Goal: Information Seeking & Learning: Learn about a topic

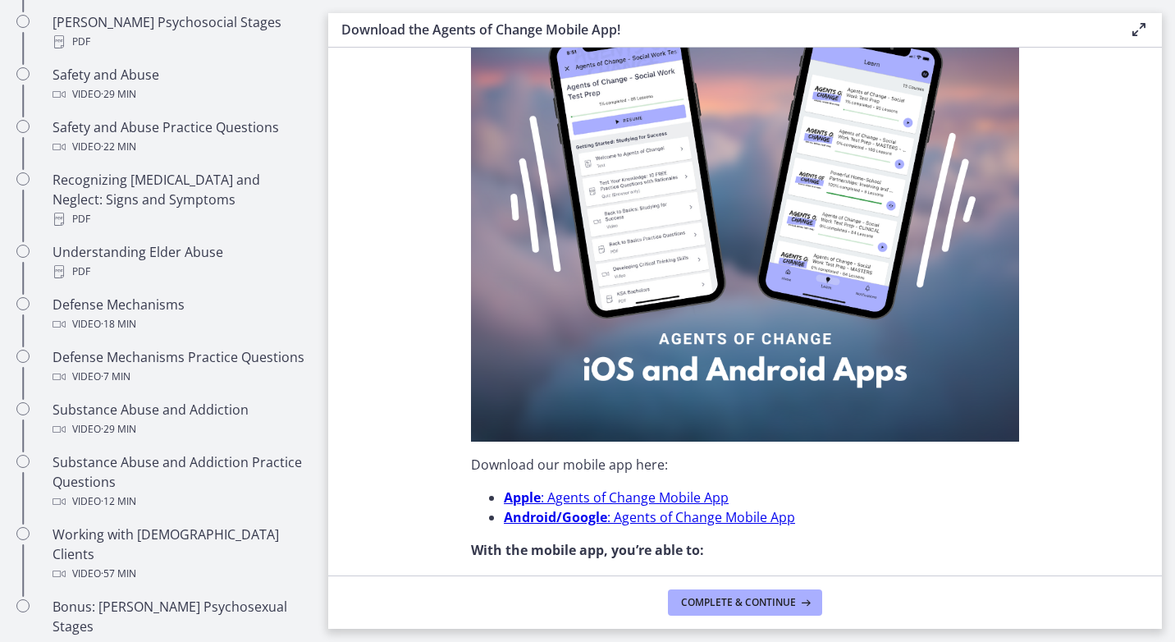
scroll to position [1149, 0]
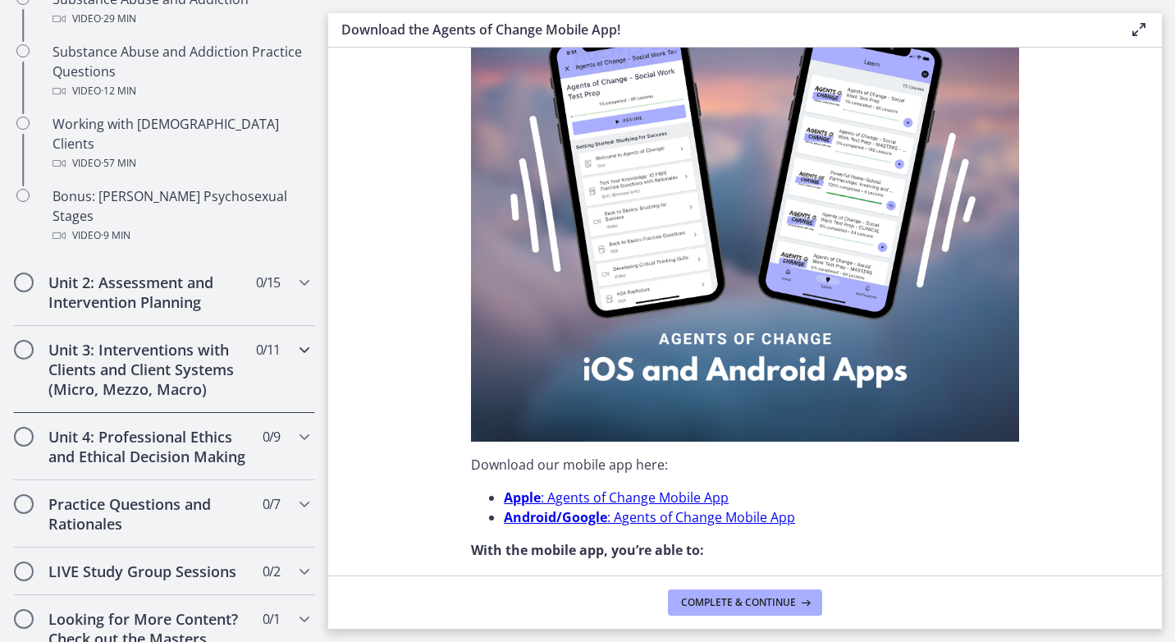
click at [43, 326] on div "Unit 3: Interventions with Clients and Client Systems (Micro, Mezzo, Macro) 0 /…" at bounding box center [164, 369] width 302 height 87
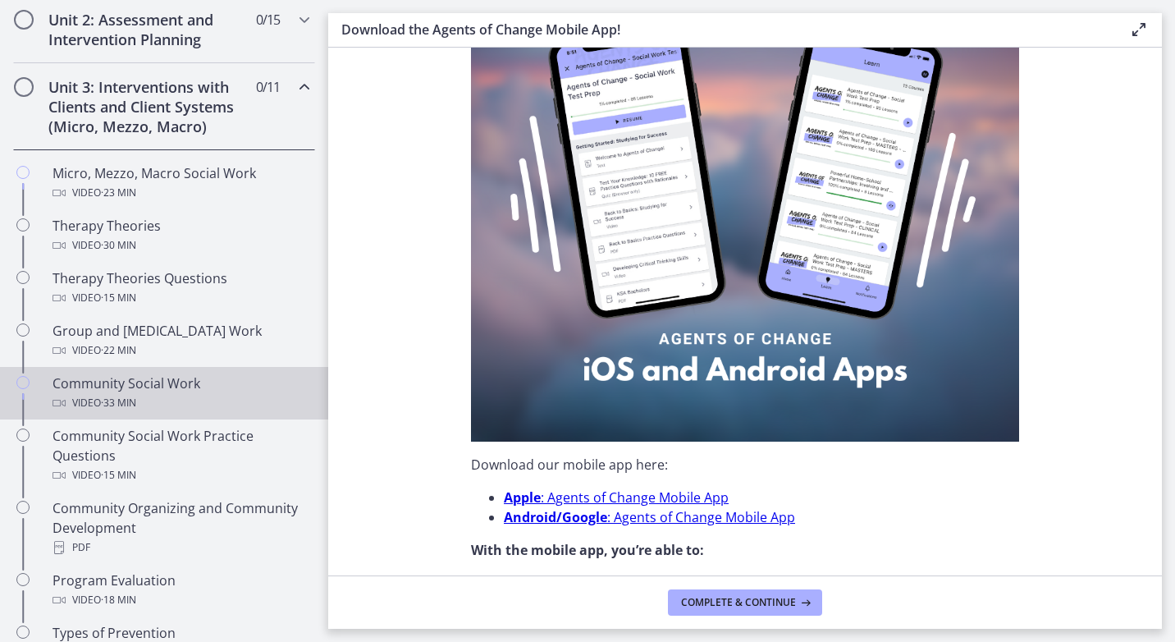
scroll to position [574, 0]
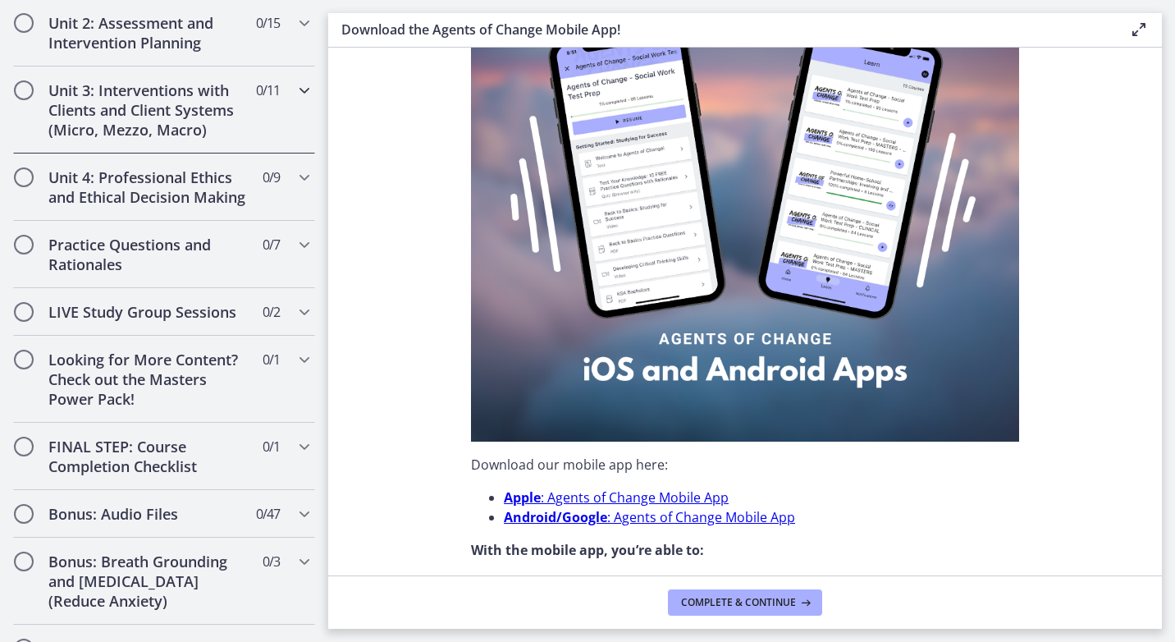
click at [20, 85] on span "Chapters" at bounding box center [24, 90] width 16 height 16
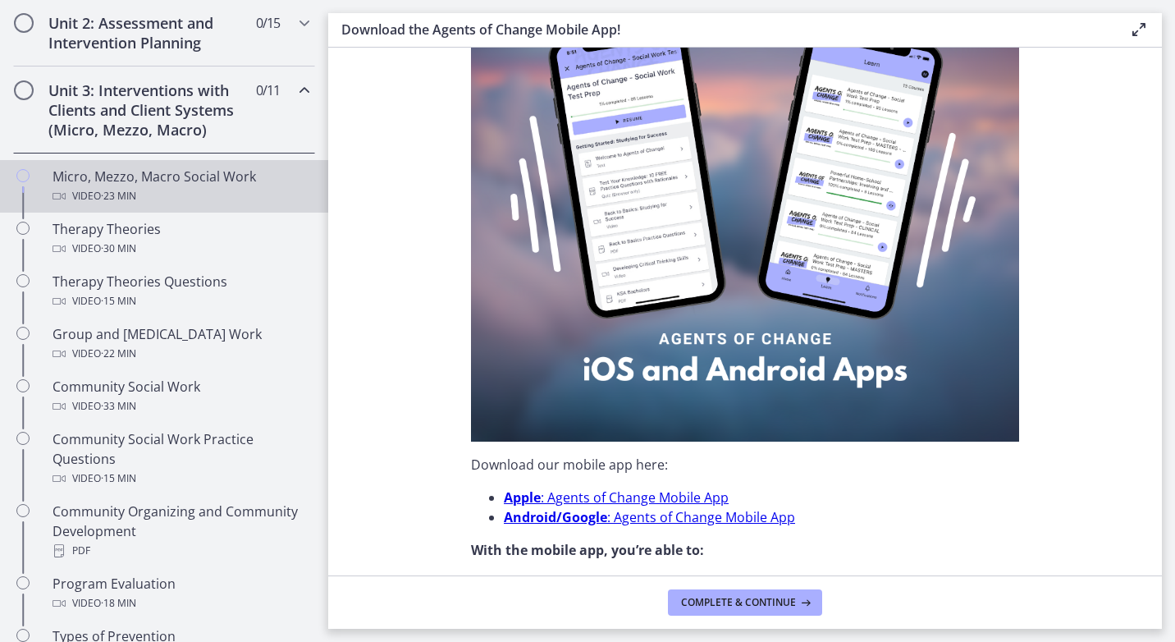
click at [136, 187] on span "· 23 min" at bounding box center [118, 196] width 35 height 20
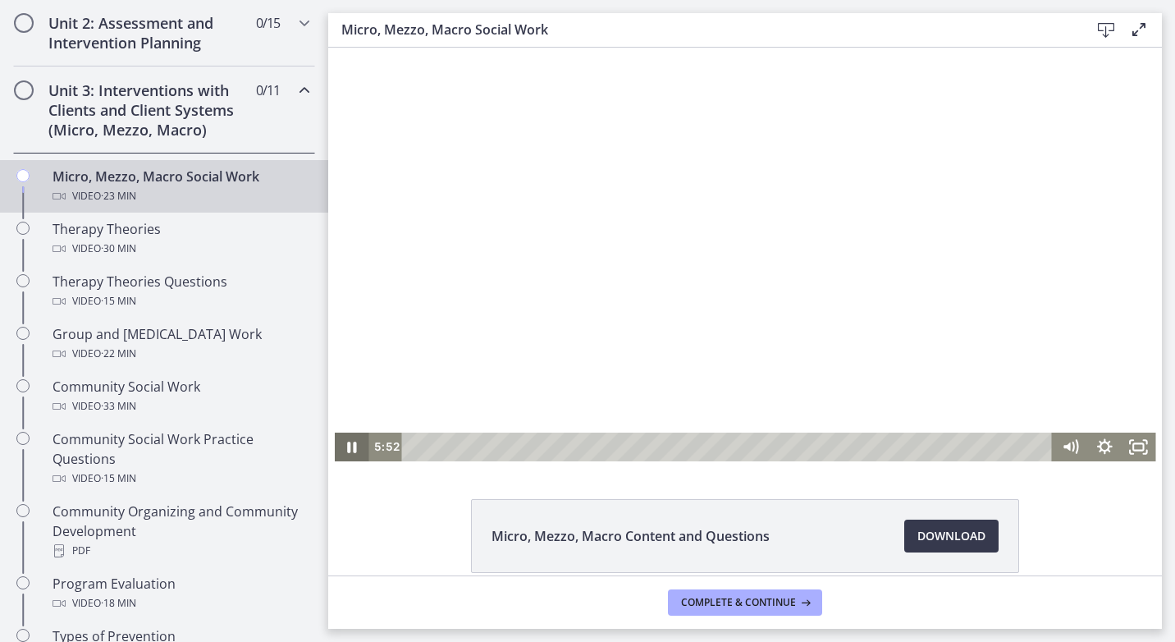
click at [336, 450] on icon "Pause" at bounding box center [351, 446] width 34 height 29
click at [345, 457] on icon "Play Video" at bounding box center [353, 446] width 34 height 29
click at [1076, 519] on div "Micro, Mezzo, Macro Content and Questions Download Opens in a new window" at bounding box center [745, 575] width 834 height 153
click at [349, 451] on icon "Pause" at bounding box center [351, 447] width 11 height 13
click at [346, 441] on icon "Play Video" at bounding box center [352, 446] width 41 height 34
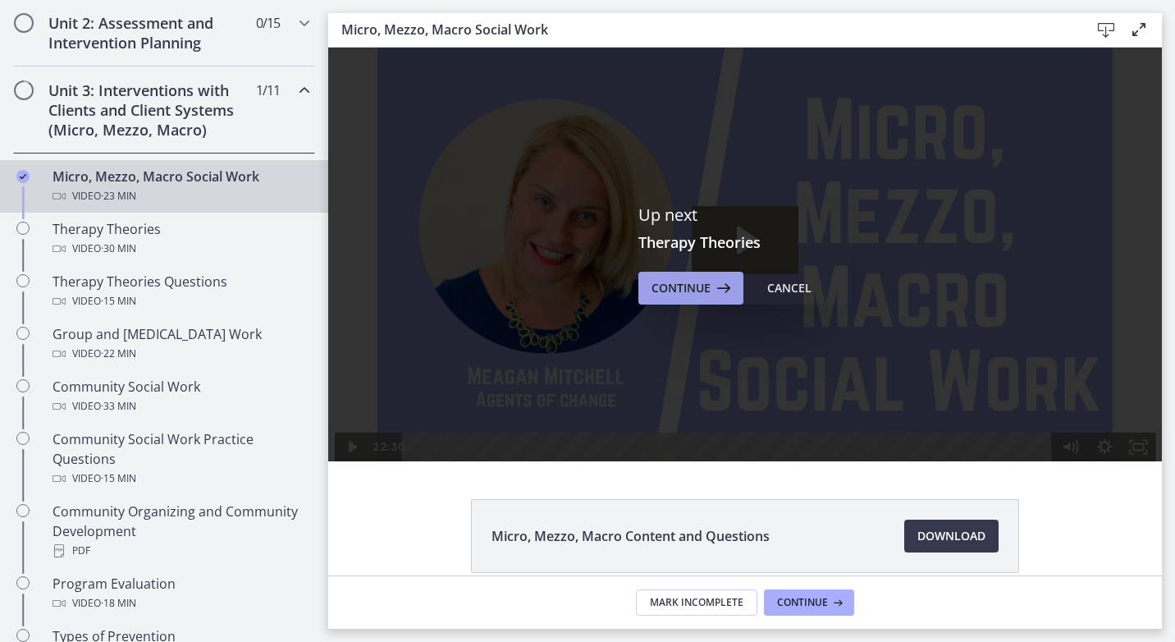
click at [669, 292] on span "Continue" at bounding box center [680, 288] width 59 height 20
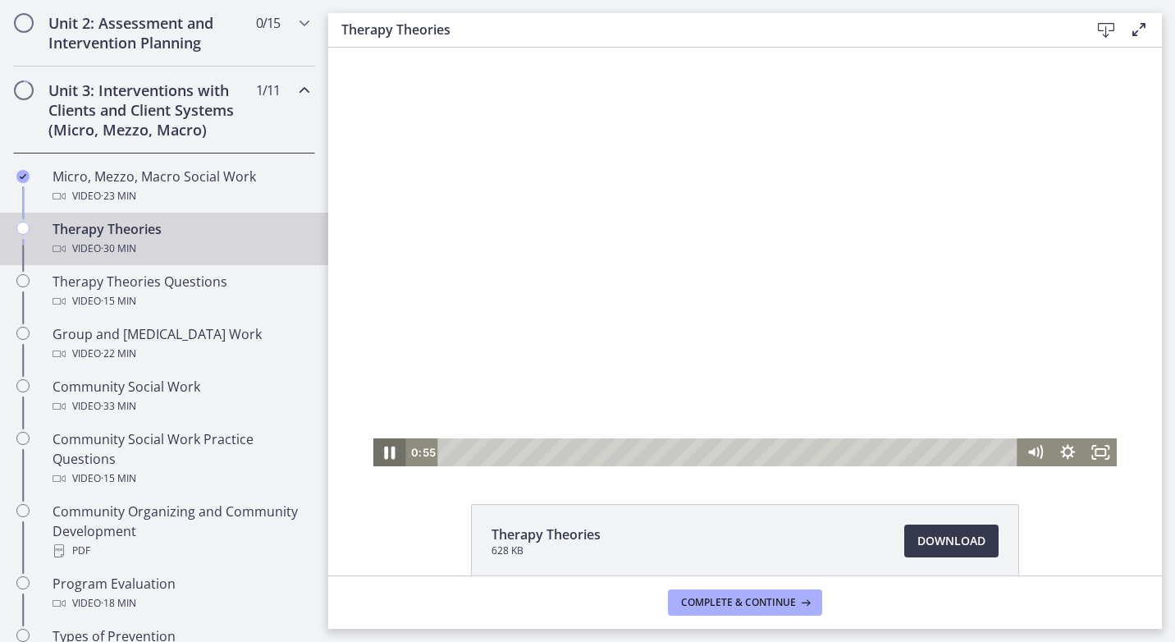
click at [376, 450] on icon "Pause" at bounding box center [389, 453] width 39 height 34
click at [395, 451] on icon "Play Video" at bounding box center [390, 452] width 33 height 28
click at [386, 457] on icon "Pause" at bounding box center [390, 452] width 9 height 11
click at [388, 460] on icon "Play Video" at bounding box center [390, 452] width 33 height 28
drag, startPoint x: 395, startPoint y: 540, endPoint x: 563, endPoint y: 472, distance: 181.5
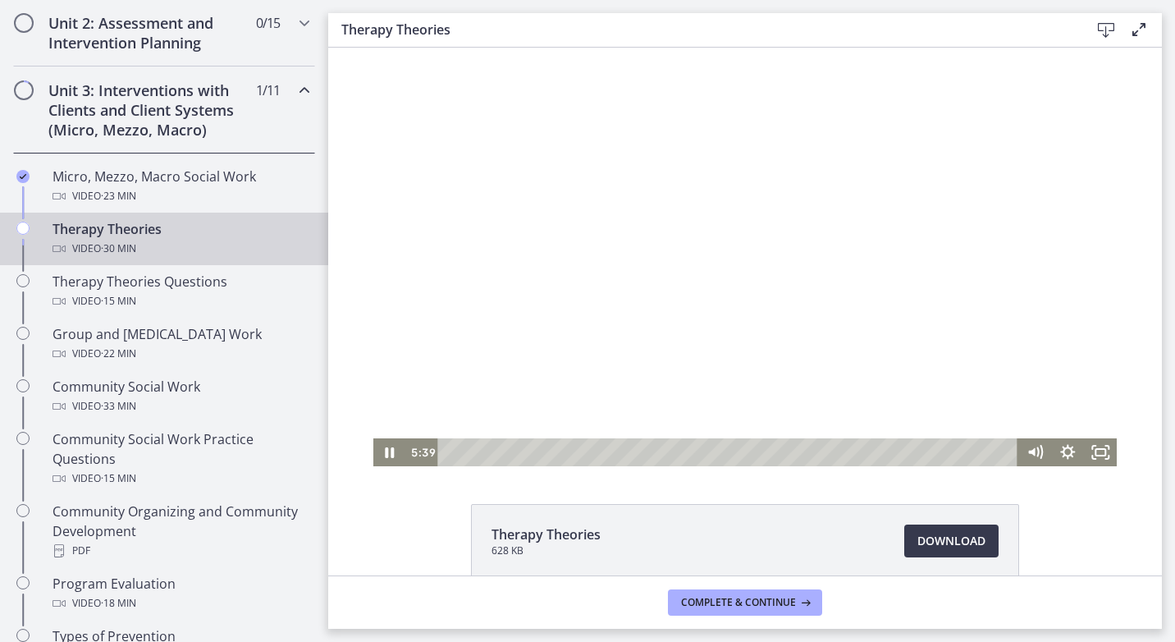
click at [395, 540] on div "Therapy Theories 628 KB Download Opens in a new window" at bounding box center [745, 580] width 834 height 153
click at [386, 455] on icon "Pause" at bounding box center [390, 452] width 9 height 11
click at [390, 444] on icon "Play Video" at bounding box center [390, 453] width 39 height 34
click at [390, 444] on icon "Pause" at bounding box center [389, 453] width 39 height 34
click at [391, 445] on icon "Play Video" at bounding box center [390, 453] width 39 height 34
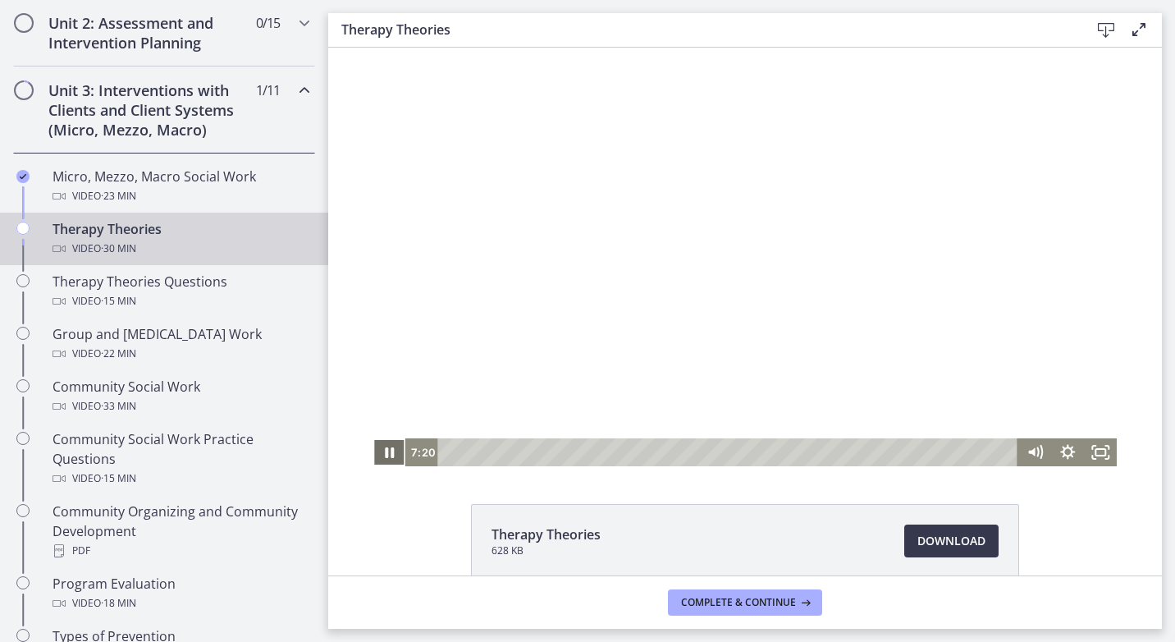
click at [391, 458] on icon "Pause" at bounding box center [389, 452] width 33 height 28
click at [391, 455] on icon "Play Video" at bounding box center [390, 452] width 33 height 28
click at [384, 449] on icon "Pause" at bounding box center [389, 453] width 39 height 34
click at [383, 441] on icon "Play Video" at bounding box center [390, 453] width 39 height 34
click at [391, 451] on icon "Pause" at bounding box center [389, 452] width 33 height 28
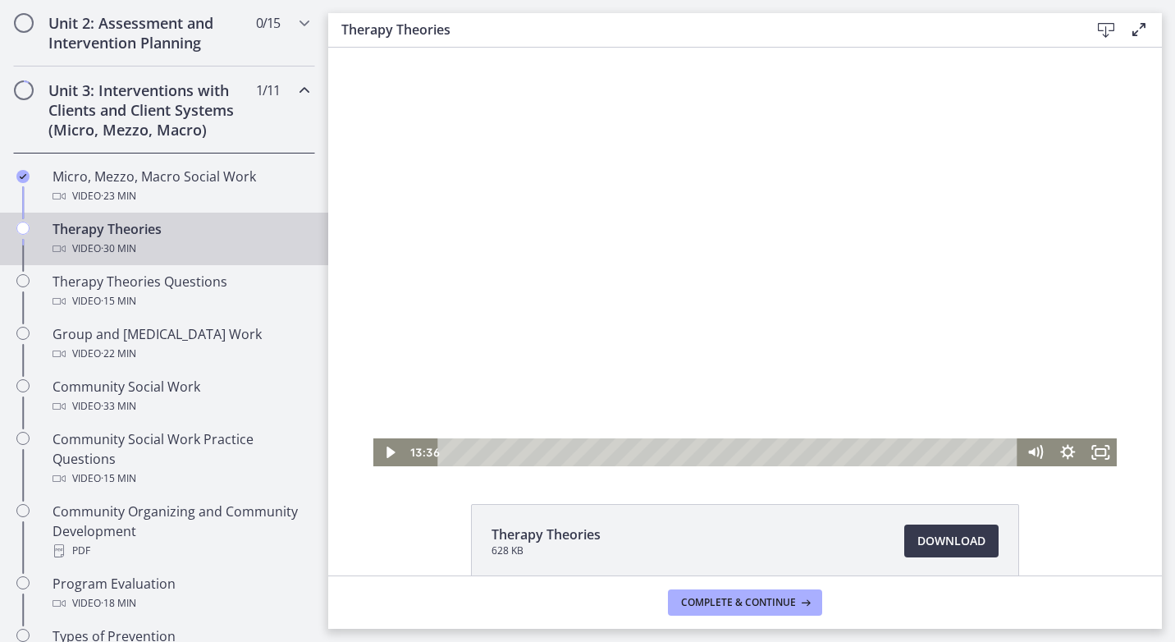
click at [1090, 535] on div "Therapy Theories 628 KB Download Opens in a new window" at bounding box center [745, 580] width 834 height 153
click at [378, 455] on icon "Play Video" at bounding box center [390, 452] width 33 height 28
click at [386, 452] on icon "Pause" at bounding box center [390, 452] width 9 height 11
click at [386, 456] on icon "Play Video" at bounding box center [390, 452] width 33 height 28
click at [386, 452] on icon "Pause" at bounding box center [390, 452] width 11 height 13
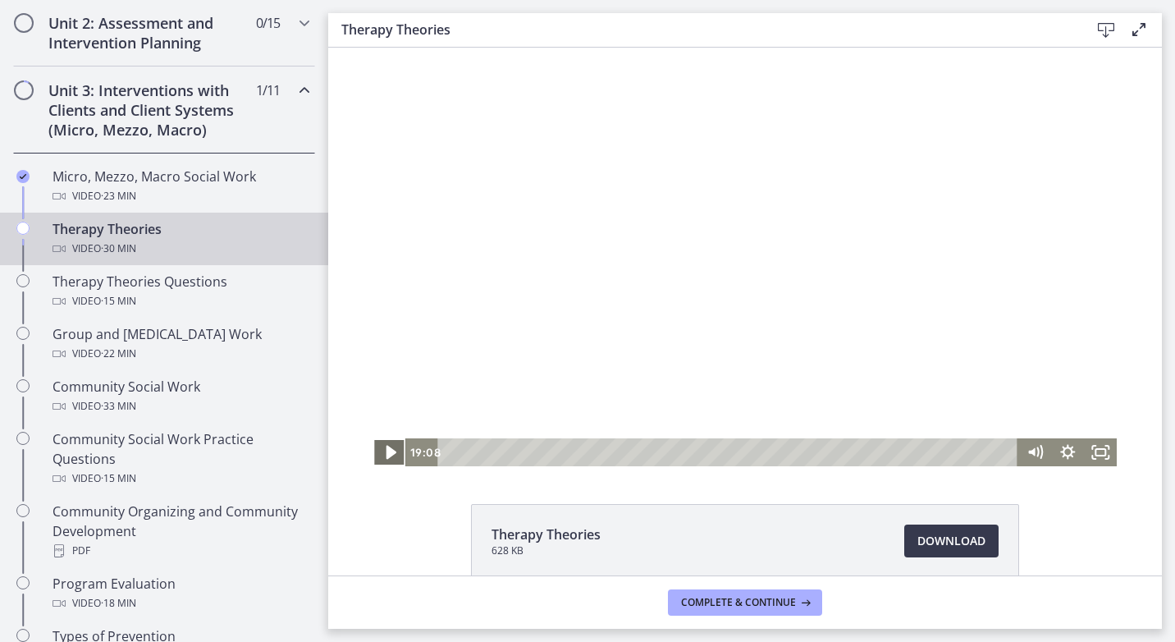
click at [391, 445] on icon "Play Video" at bounding box center [390, 453] width 39 height 34
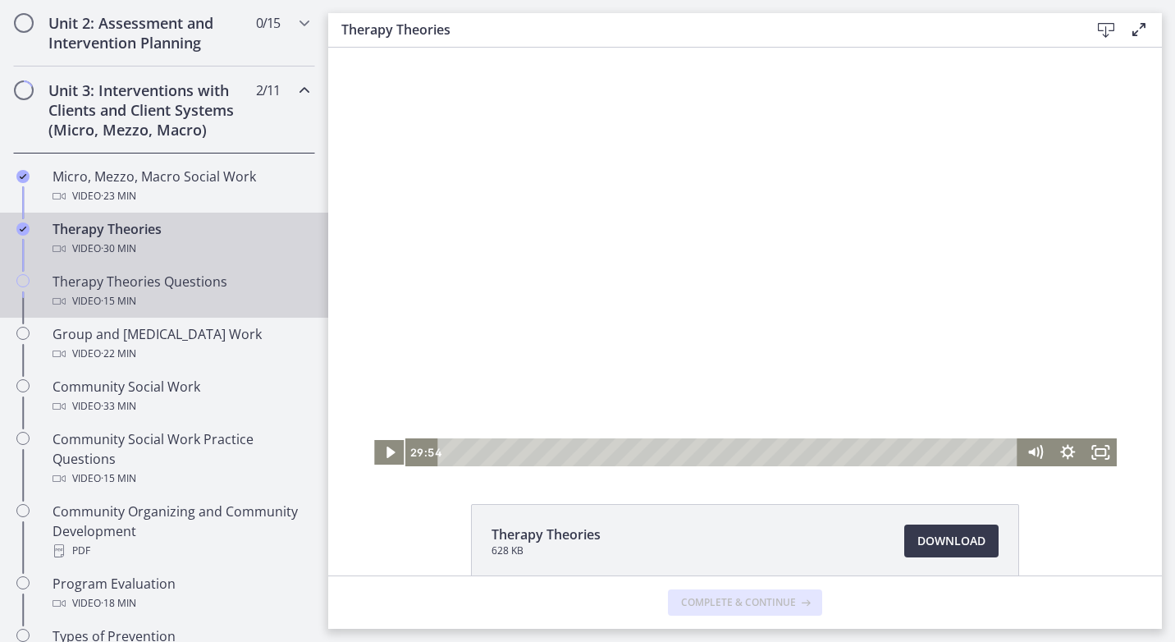
click at [62, 292] on div "Video · 15 min" at bounding box center [181, 301] width 256 height 20
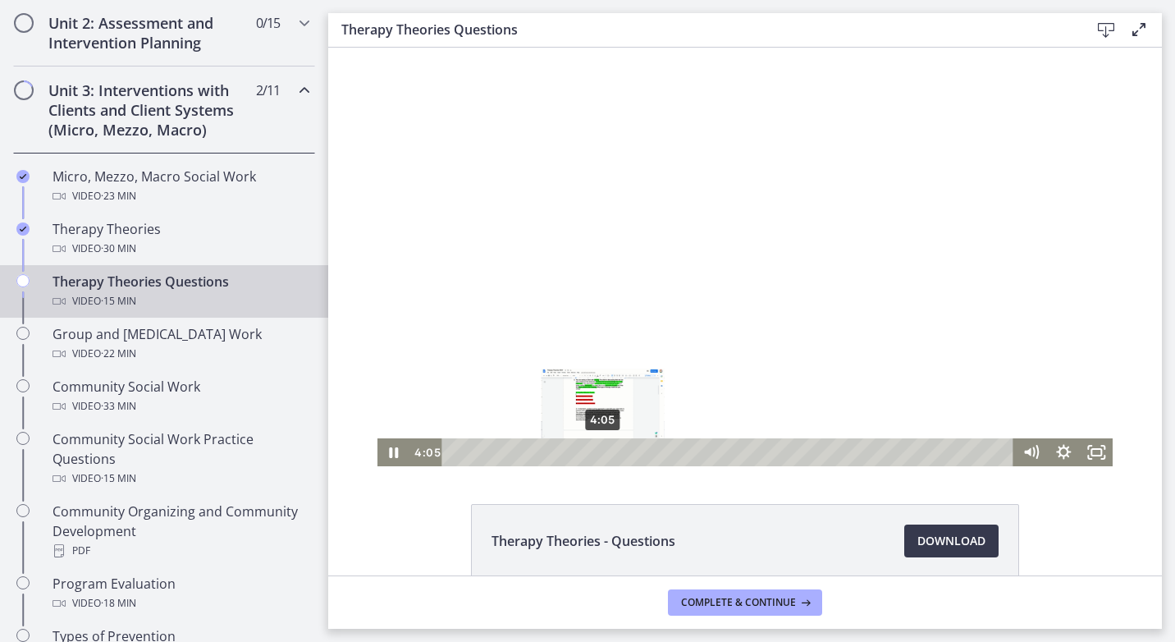
click at [596, 455] on div "4:05" at bounding box center [730, 452] width 553 height 28
click at [608, 451] on div "4:24" at bounding box center [730, 452] width 553 height 28
click at [671, 451] on div "6:08" at bounding box center [730, 452] width 553 height 28
click at [691, 450] on div "6:40" at bounding box center [730, 452] width 553 height 28
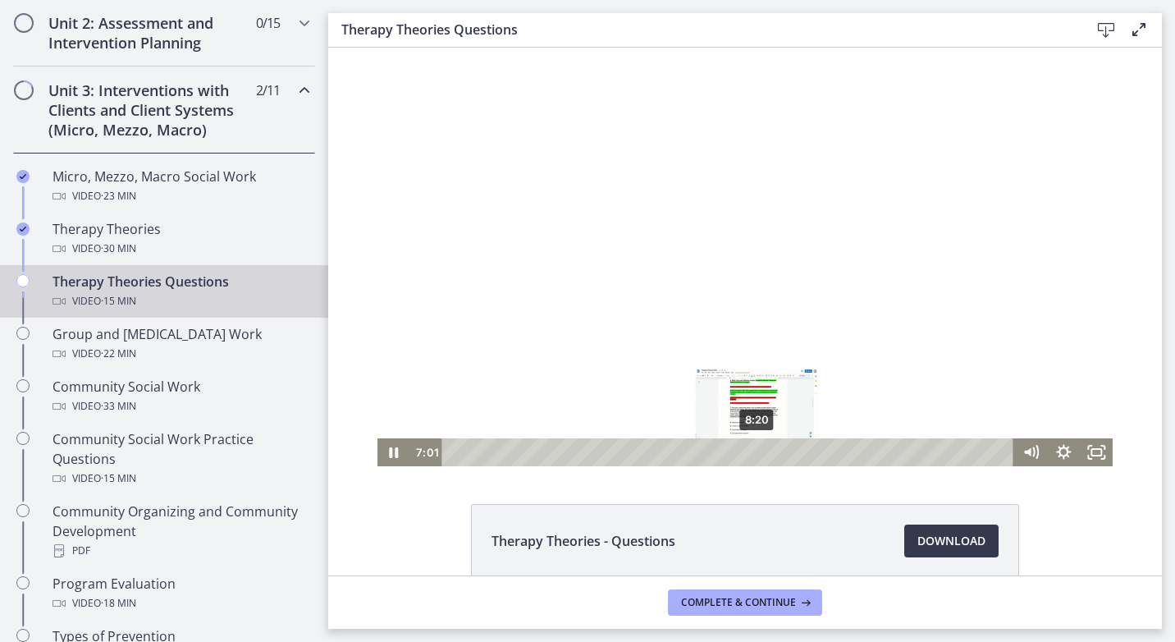
click at [752, 448] on div "8:20" at bounding box center [730, 452] width 553 height 28
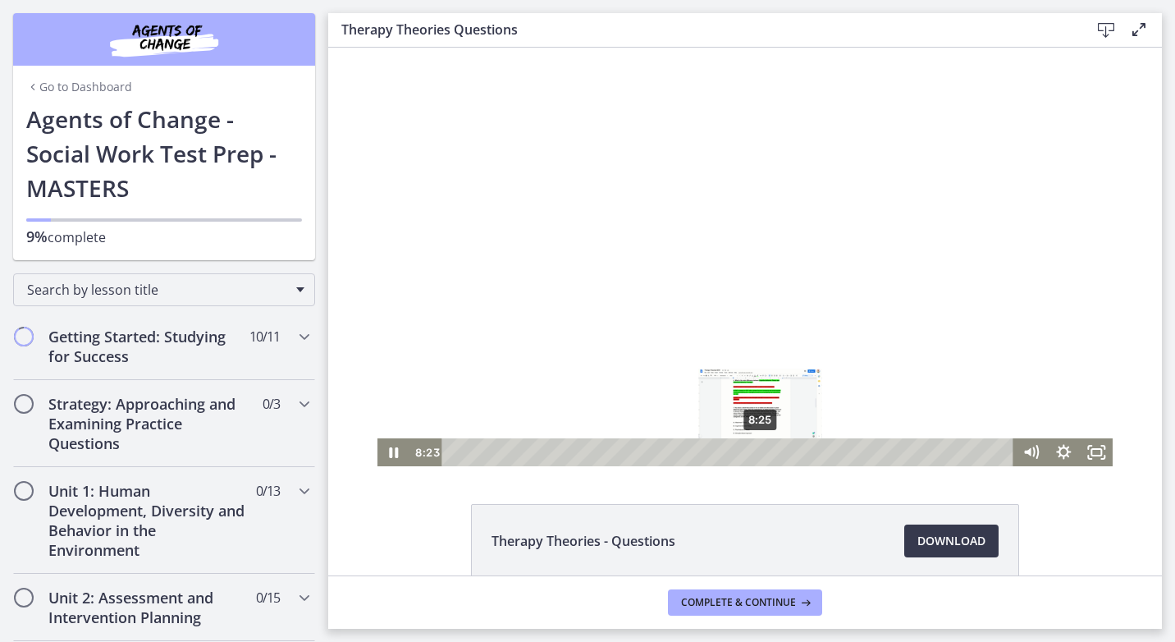
scroll to position [574, 0]
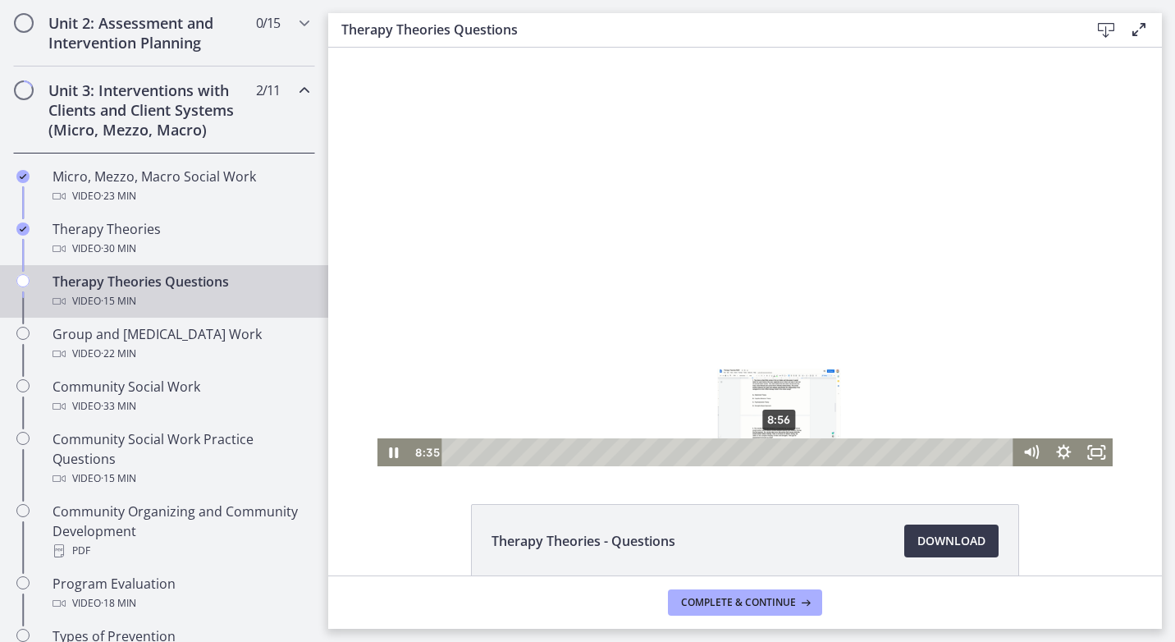
click at [774, 450] on div "8:56" at bounding box center [730, 452] width 553 height 28
click at [851, 449] on div "11:03" at bounding box center [730, 452] width 553 height 28
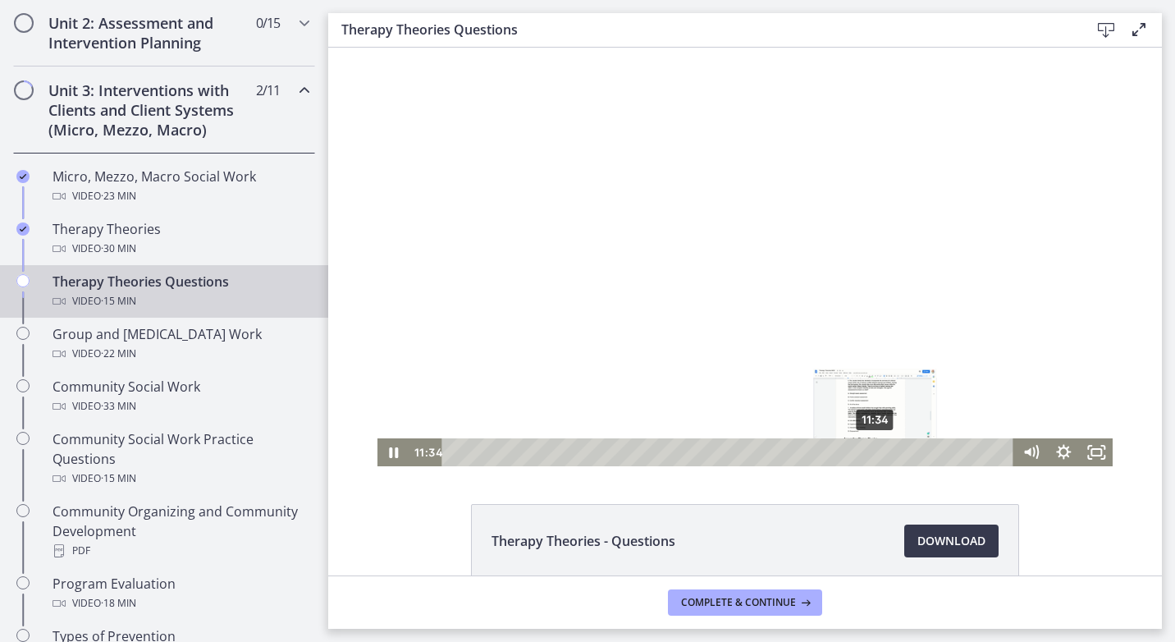
click at [870, 450] on div "11:34" at bounding box center [730, 452] width 553 height 28
click at [861, 449] on div "11:19" at bounding box center [730, 452] width 553 height 28
click at [928, 450] on div "13:10" at bounding box center [730, 452] width 553 height 28
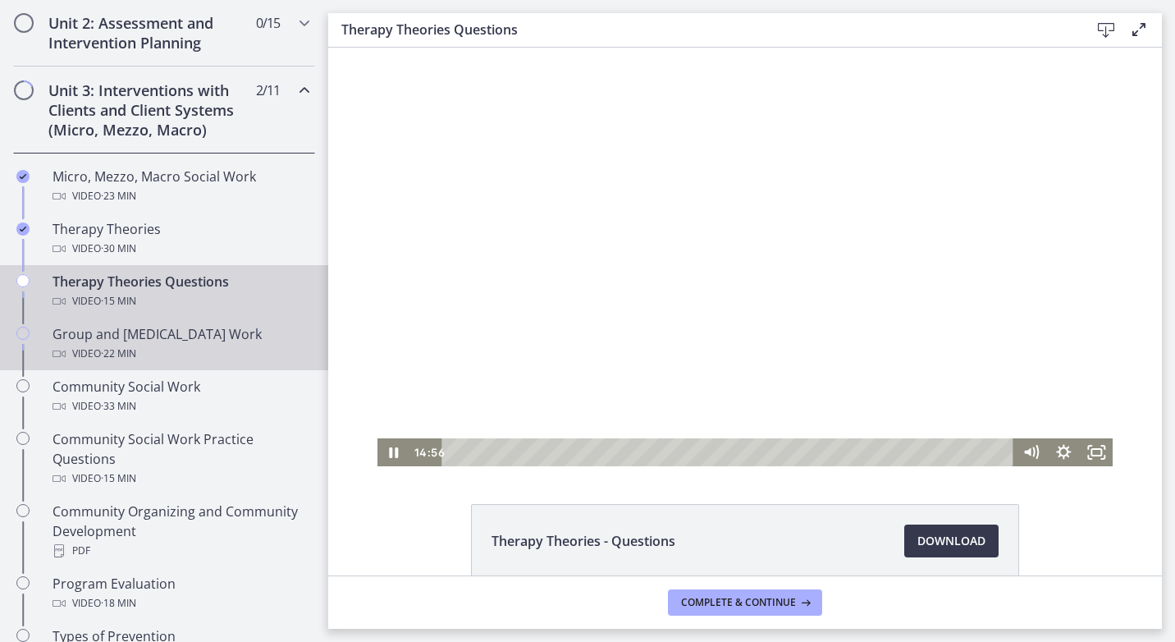
click at [206, 354] on div "Video · 22 min" at bounding box center [181, 354] width 256 height 20
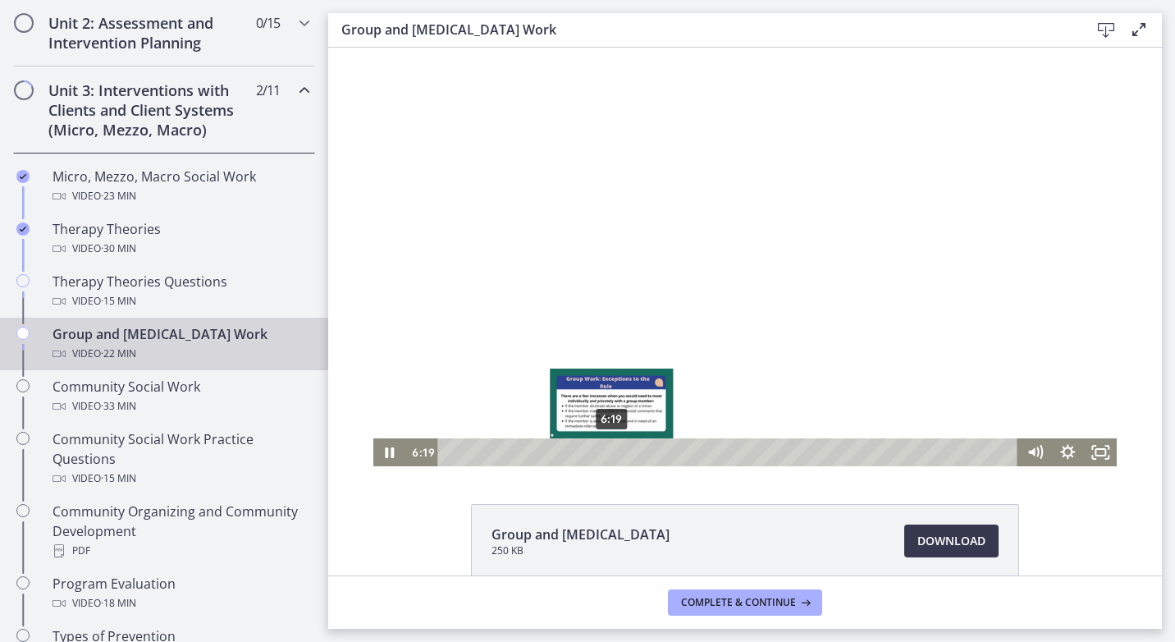
click at [606, 450] on div "6:19" at bounding box center [730, 452] width 560 height 28
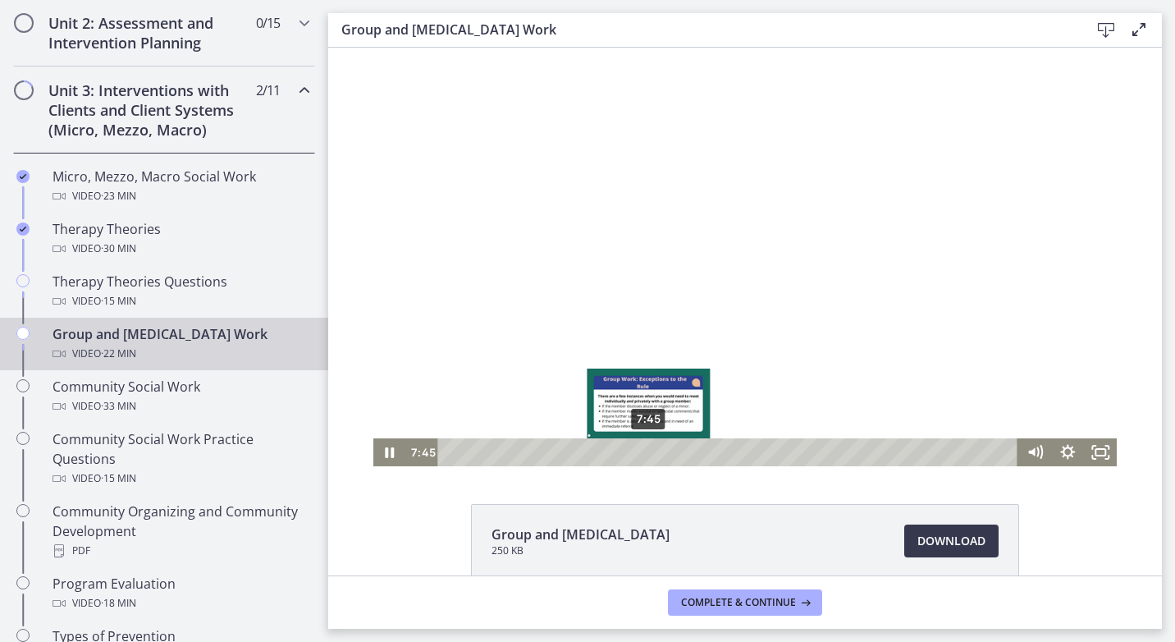
click at [642, 452] on div "7:45" at bounding box center [730, 452] width 560 height 28
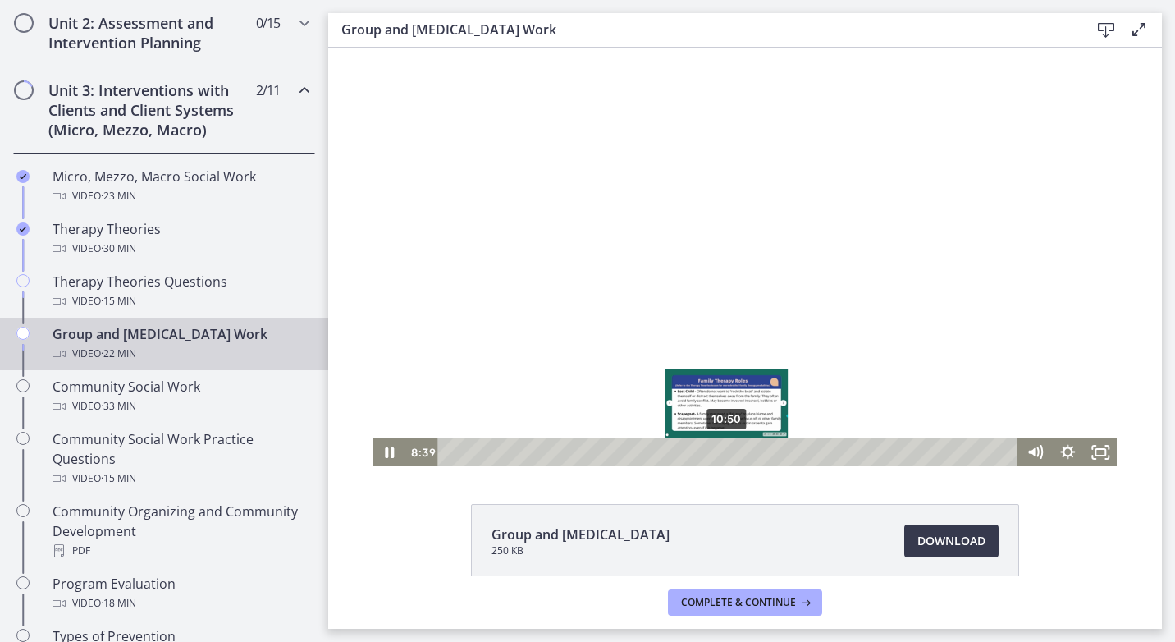
click at [721, 448] on div "10:50" at bounding box center [730, 452] width 560 height 28
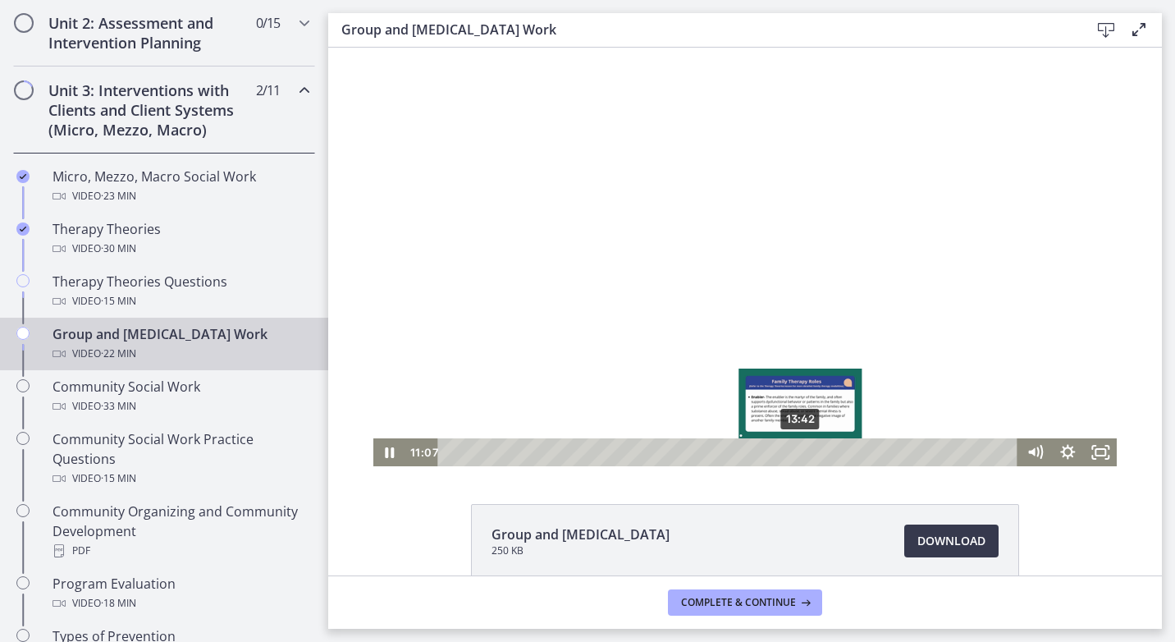
click at [795, 447] on div "13:42" at bounding box center [730, 452] width 560 height 28
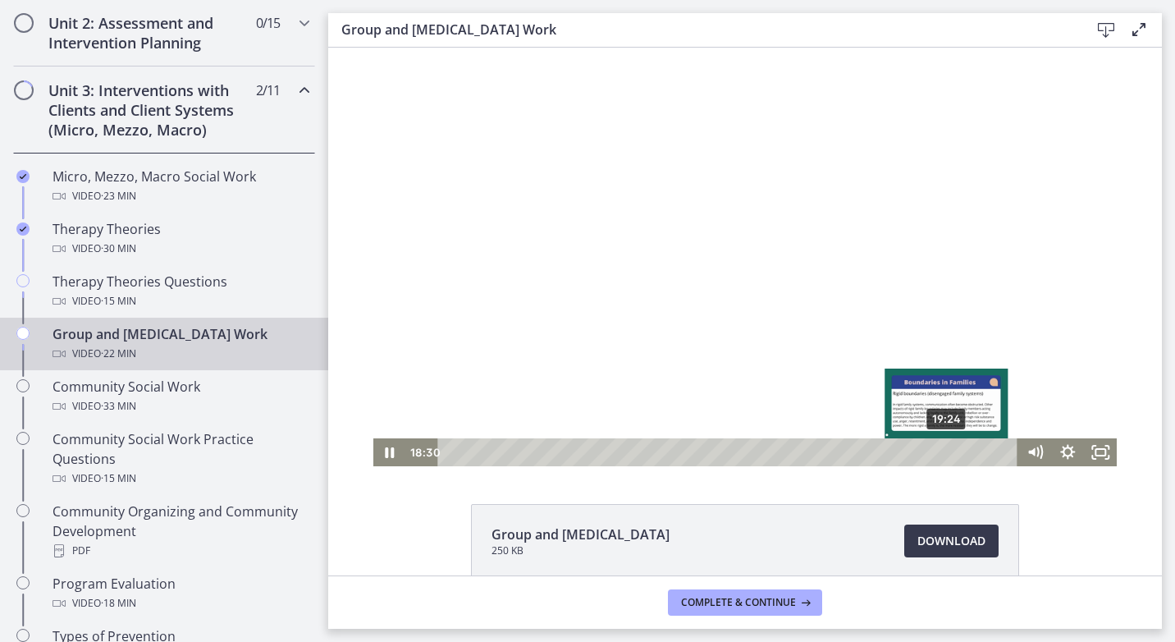
click at [941, 448] on div "19:24" at bounding box center [730, 452] width 560 height 28
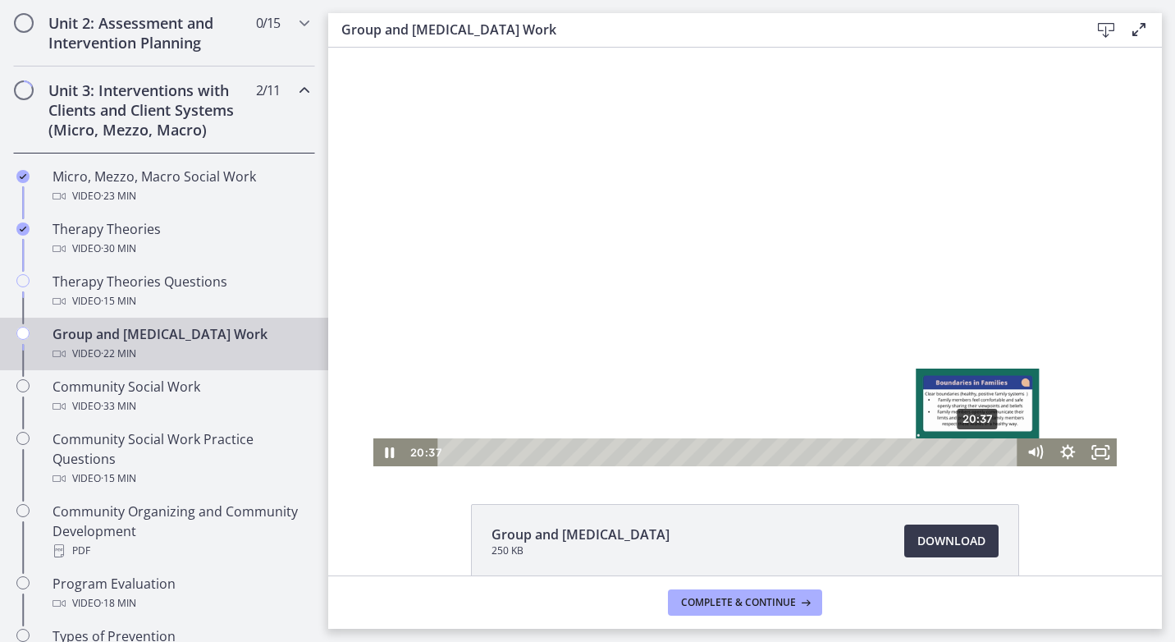
click at [972, 454] on div "20:37" at bounding box center [730, 452] width 560 height 28
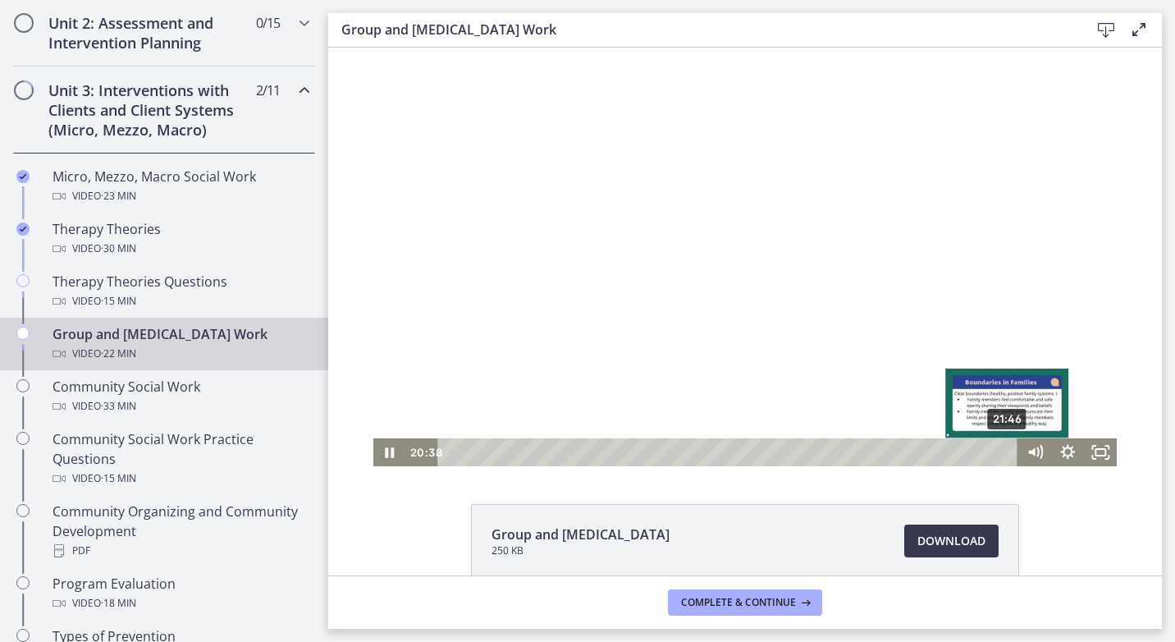
click at [1002, 452] on div "21:46" at bounding box center [730, 452] width 560 height 28
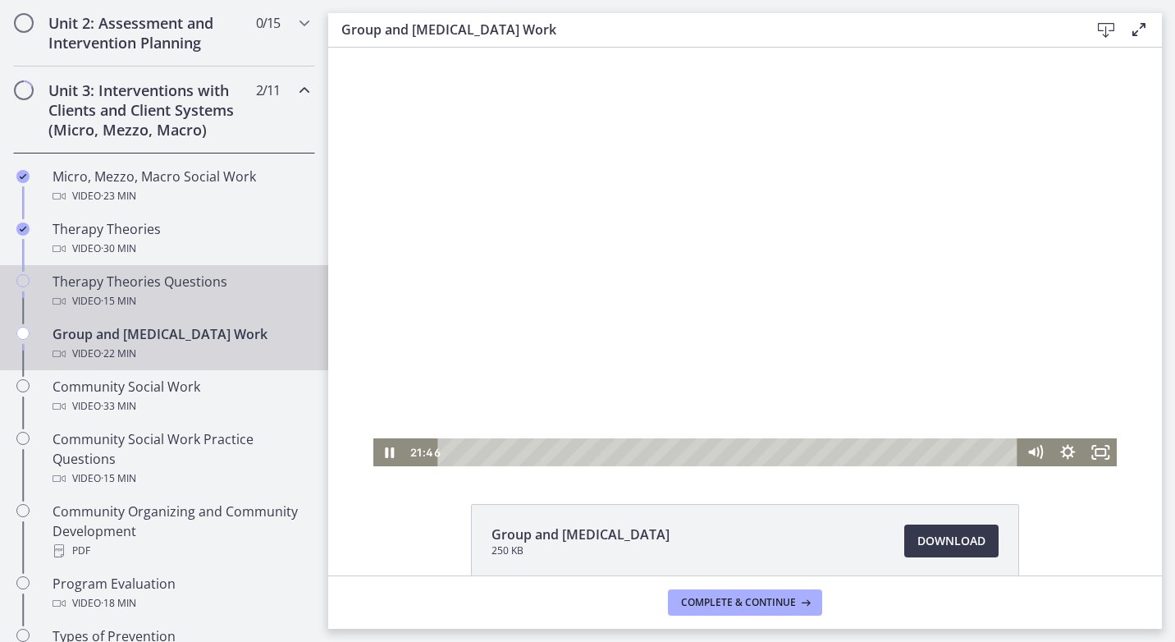
click at [98, 295] on div "Video · 15 min" at bounding box center [181, 301] width 256 height 20
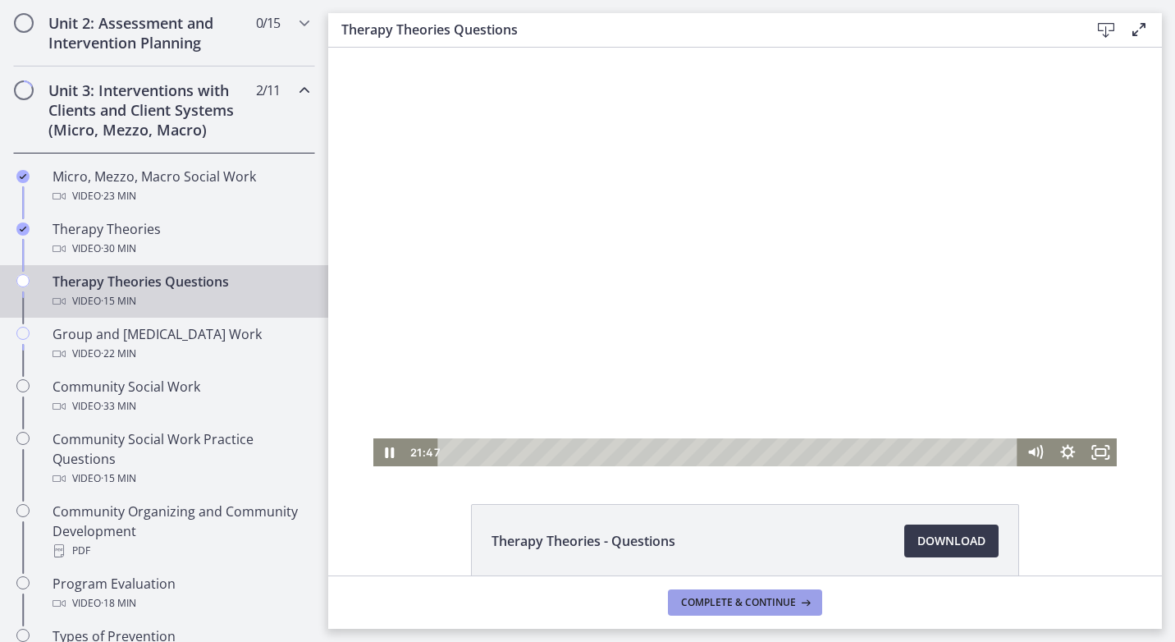
click at [765, 604] on span "Complete & continue" at bounding box center [738, 602] width 115 height 13
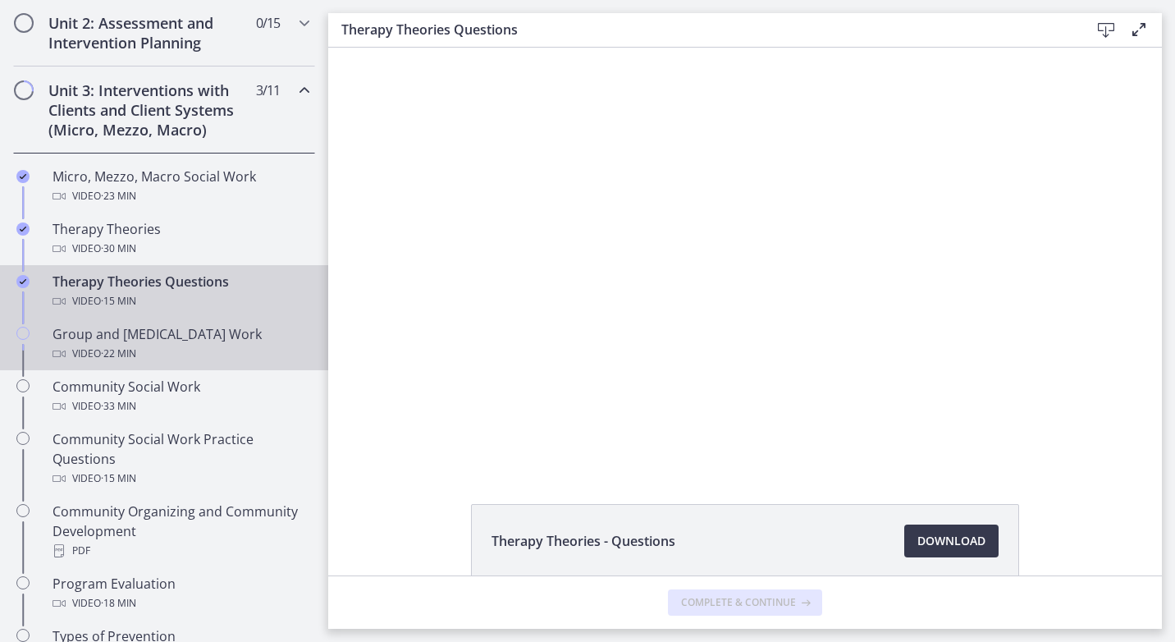
click at [66, 336] on div "Group and Family Therapy Work Video · 22 min" at bounding box center [181, 343] width 256 height 39
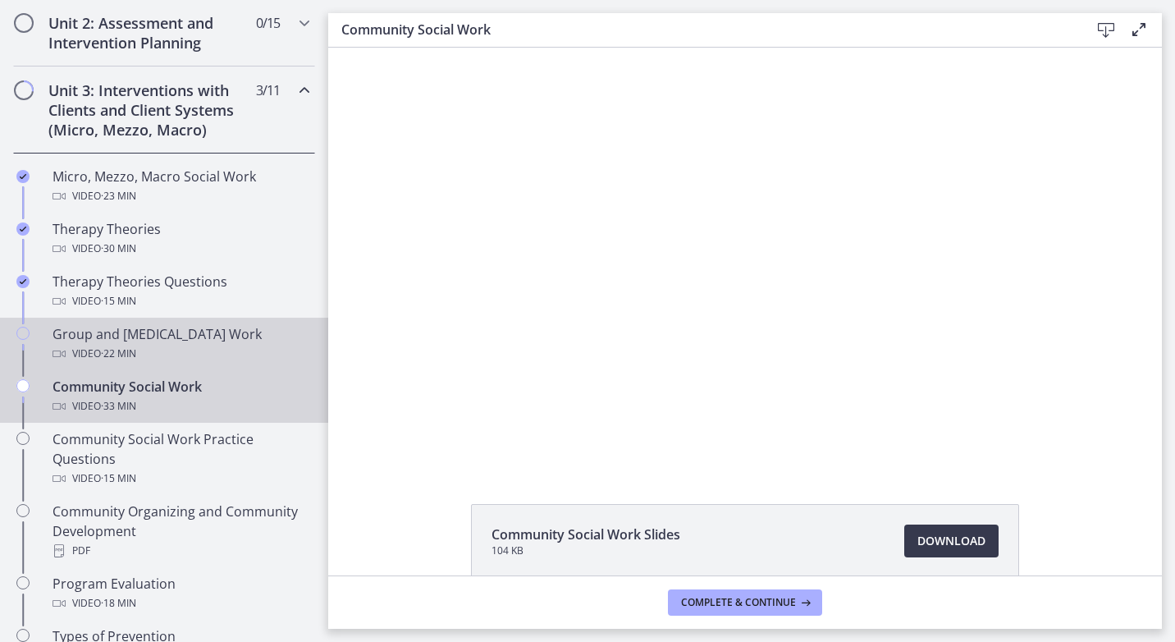
click at [110, 324] on div "Group and Family Therapy Work Video · 22 min" at bounding box center [181, 343] width 256 height 39
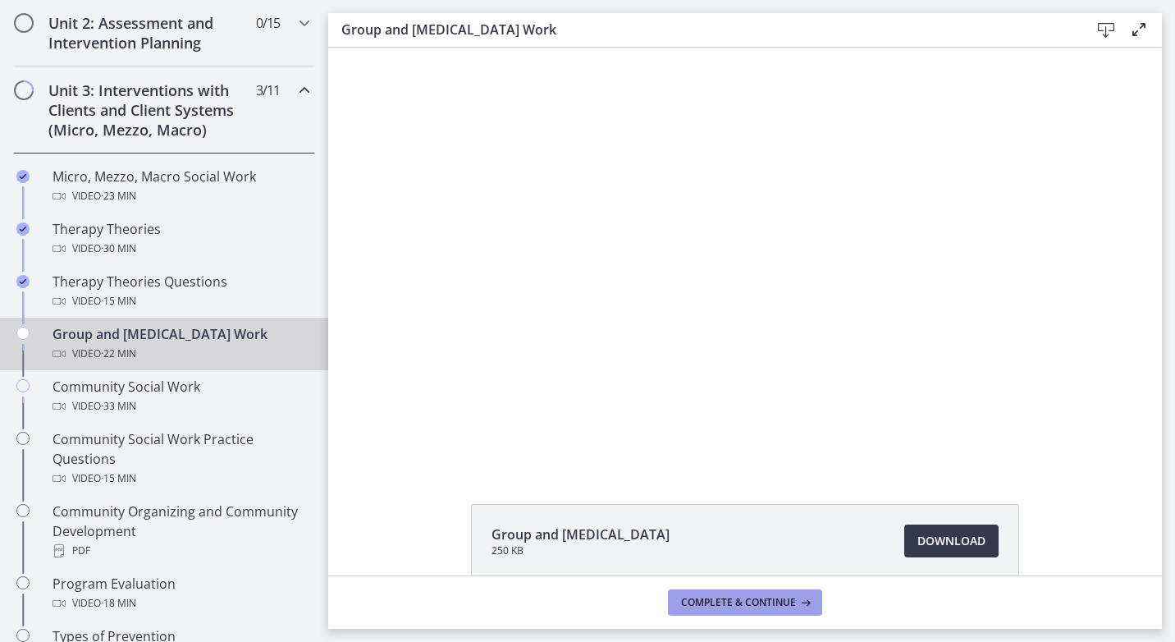
click at [734, 614] on button "Complete & continue" at bounding box center [745, 602] width 154 height 26
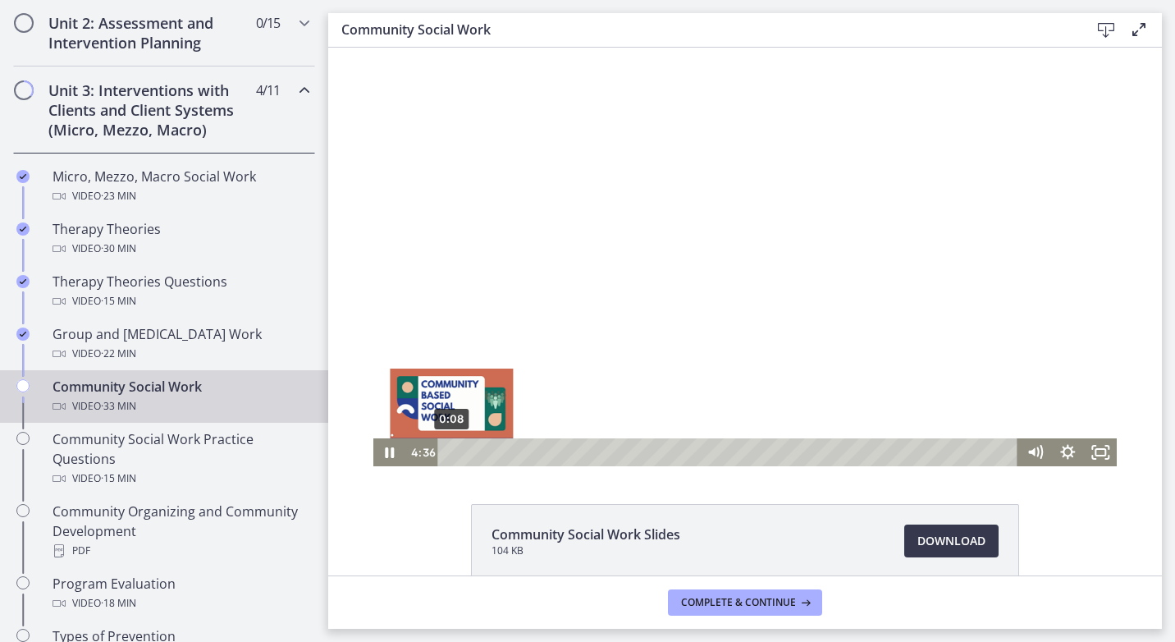
click at [450, 448] on div "0:08" at bounding box center [730, 452] width 560 height 28
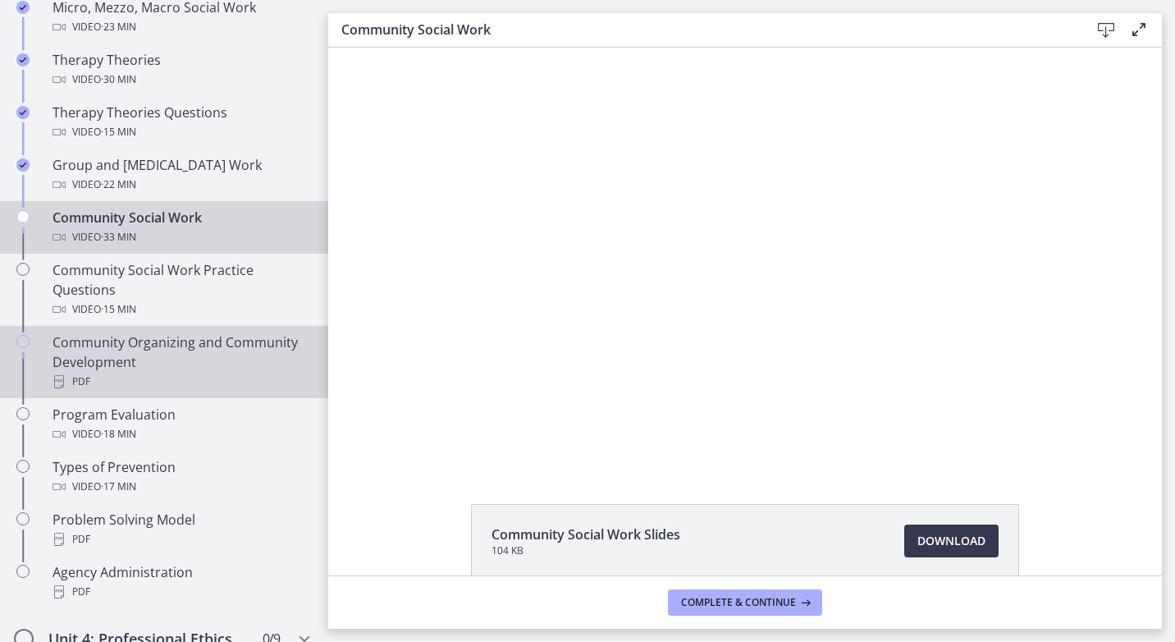
scroll to position [820, 0]
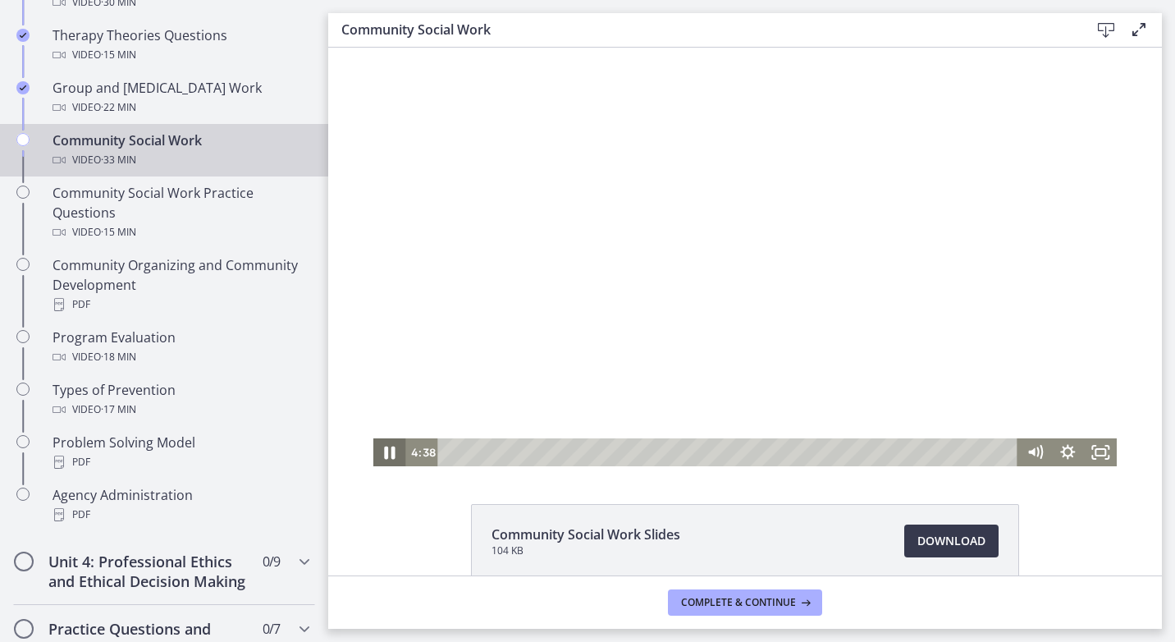
click at [385, 450] on icon "Pause" at bounding box center [390, 452] width 11 height 13
click at [386, 450] on icon "Play Video" at bounding box center [391, 453] width 10 height 14
click at [375, 454] on icon "Pause" at bounding box center [389, 452] width 33 height 28
click at [388, 446] on icon "Play Video" at bounding box center [390, 452] width 33 height 28
click at [385, 455] on icon "Pause" at bounding box center [390, 452] width 11 height 13
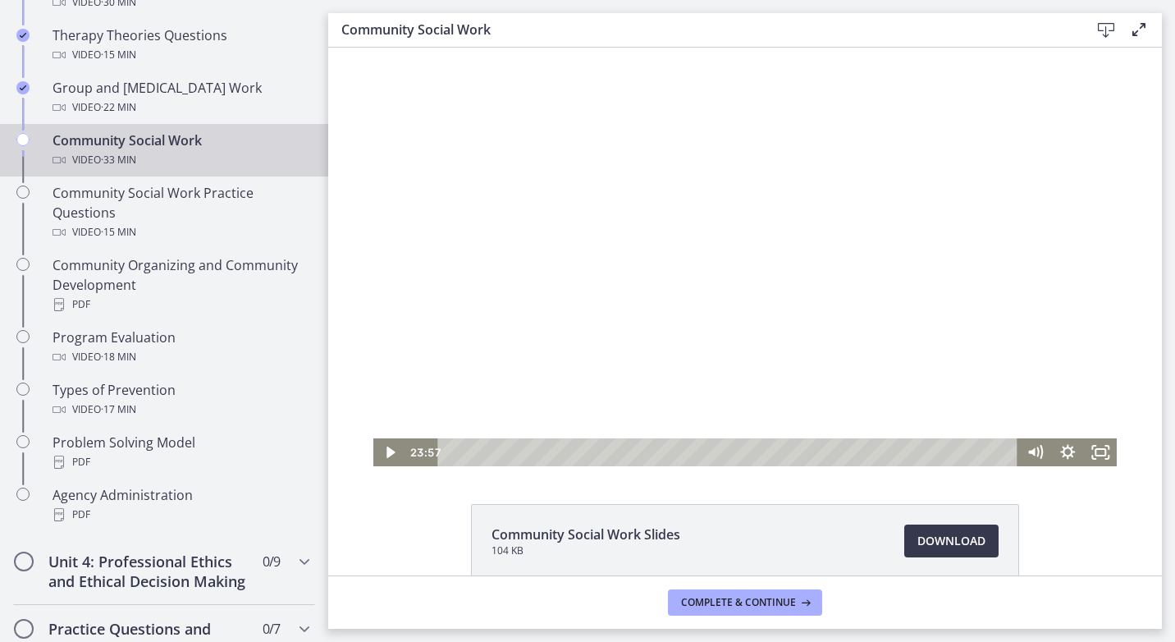
click at [393, 541] on div "Community Social Work Slides 104 KB Download Opens in a new window" at bounding box center [745, 580] width 834 height 153
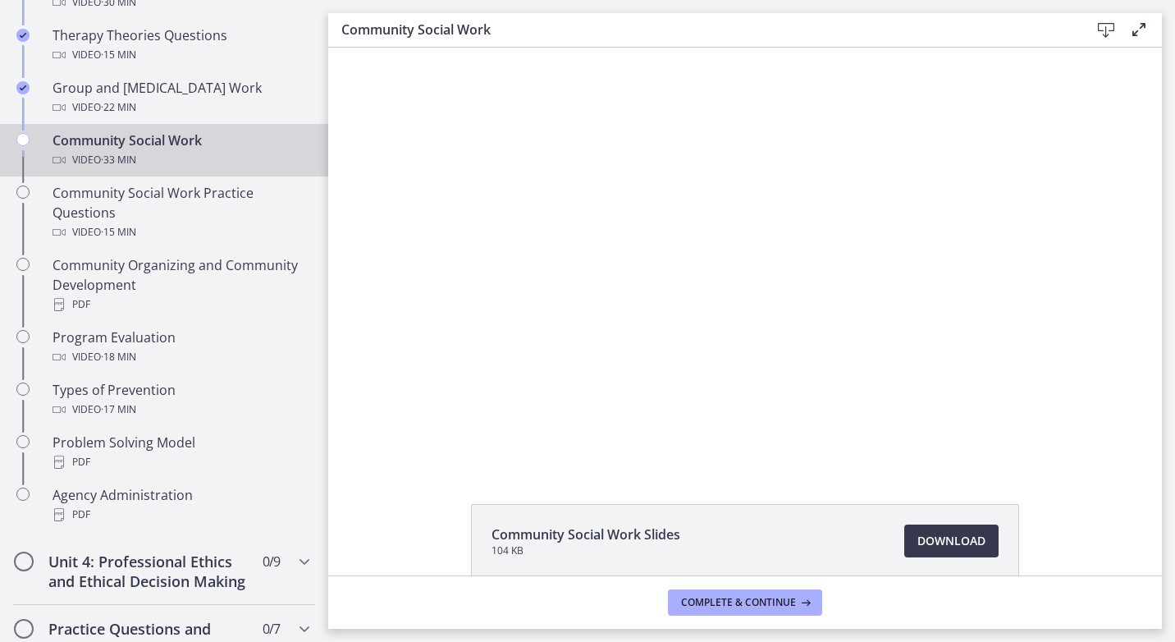
click at [1092, 474] on div "Community Social Work Slides 104 KB Download Opens in a new window" at bounding box center [745, 312] width 834 height 528
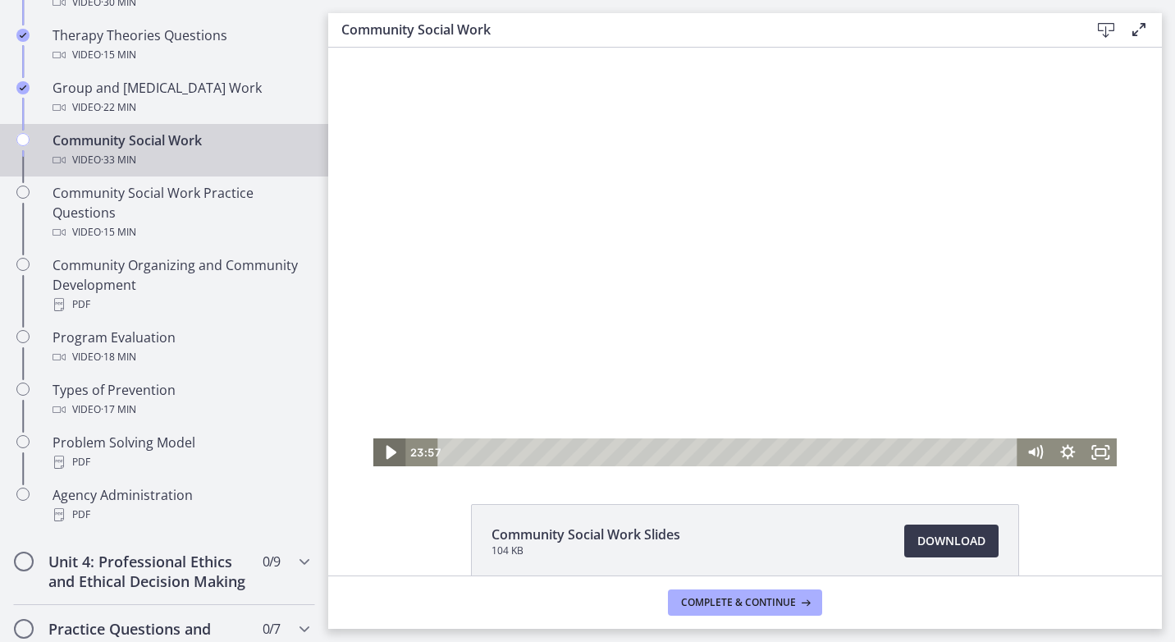
click at [383, 461] on icon "Play Video" at bounding box center [390, 453] width 39 height 34
click at [383, 461] on icon "Pause" at bounding box center [389, 453] width 39 height 34
click at [383, 461] on icon "Play Video" at bounding box center [390, 452] width 33 height 28
click at [1081, 515] on div "Community Social Work Slides 104 KB Download Opens in a new window" at bounding box center [745, 580] width 834 height 153
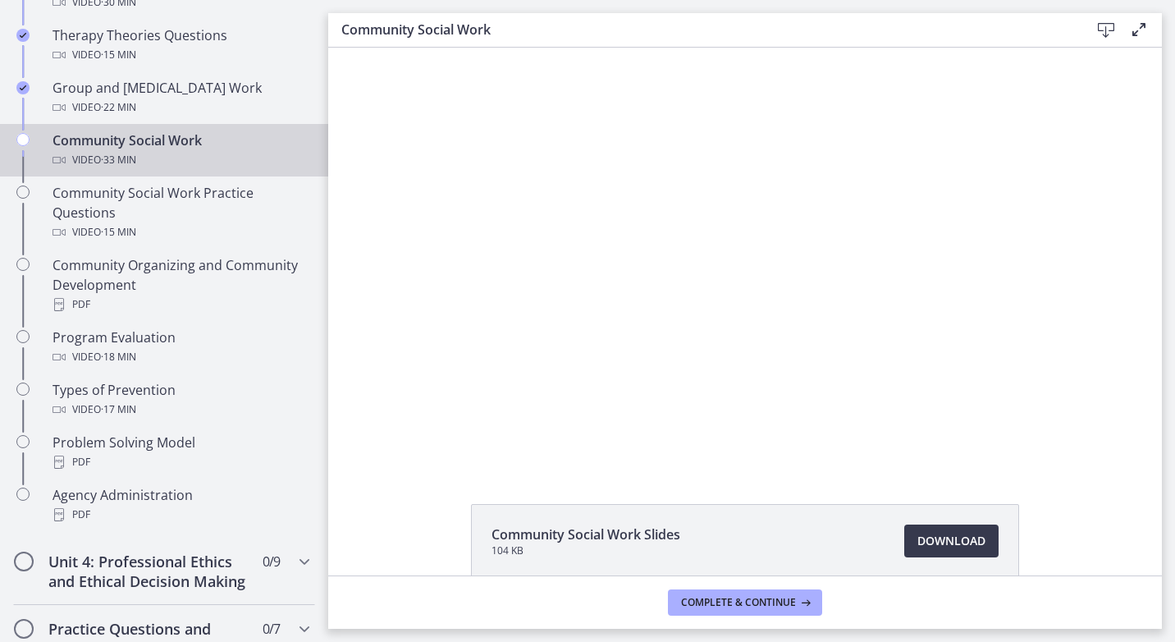
click at [1122, 544] on div "Community Social Work Slides 104 KB Download Opens in a new window" at bounding box center [745, 580] width 834 height 153
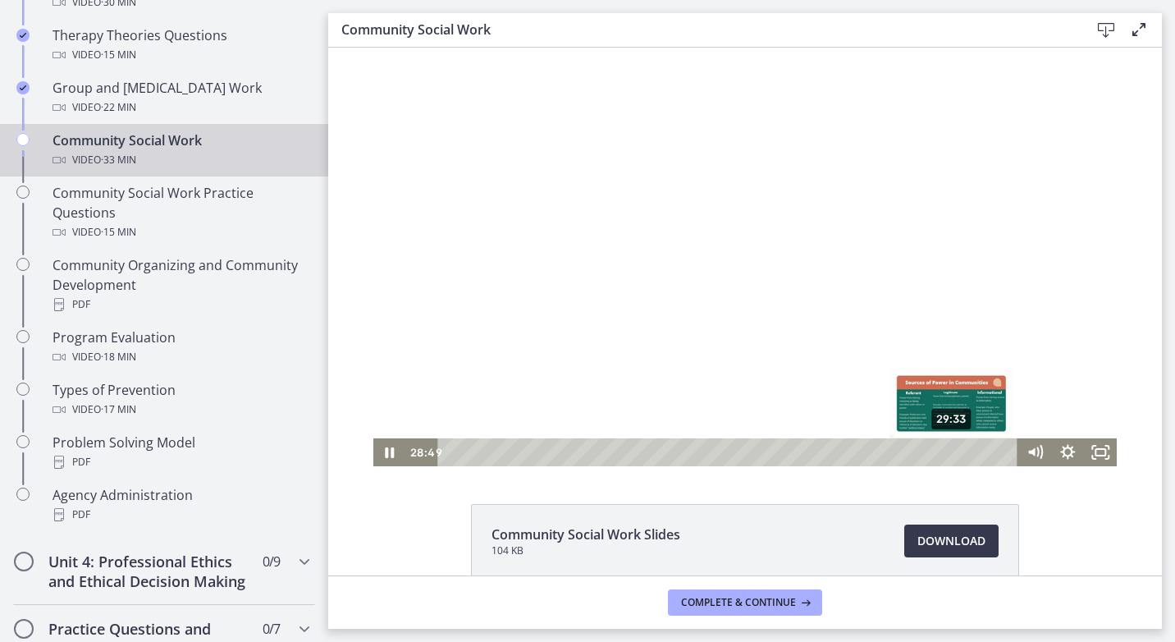
click at [946, 452] on div "29:33" at bounding box center [730, 452] width 560 height 28
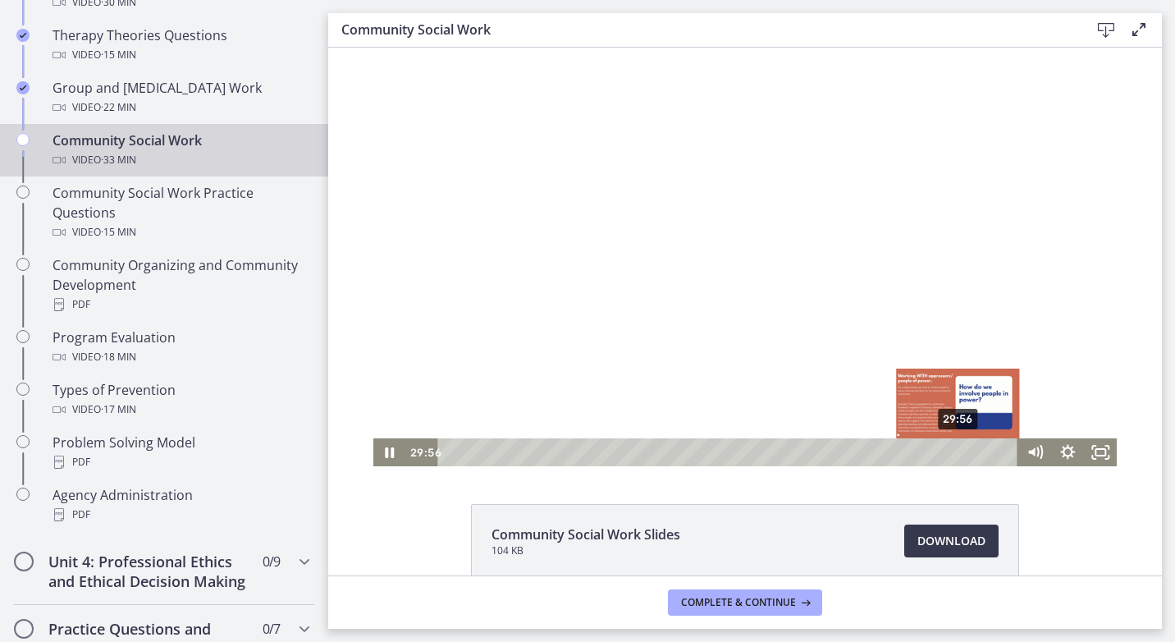
click at [953, 452] on div "29:56" at bounding box center [730, 452] width 560 height 28
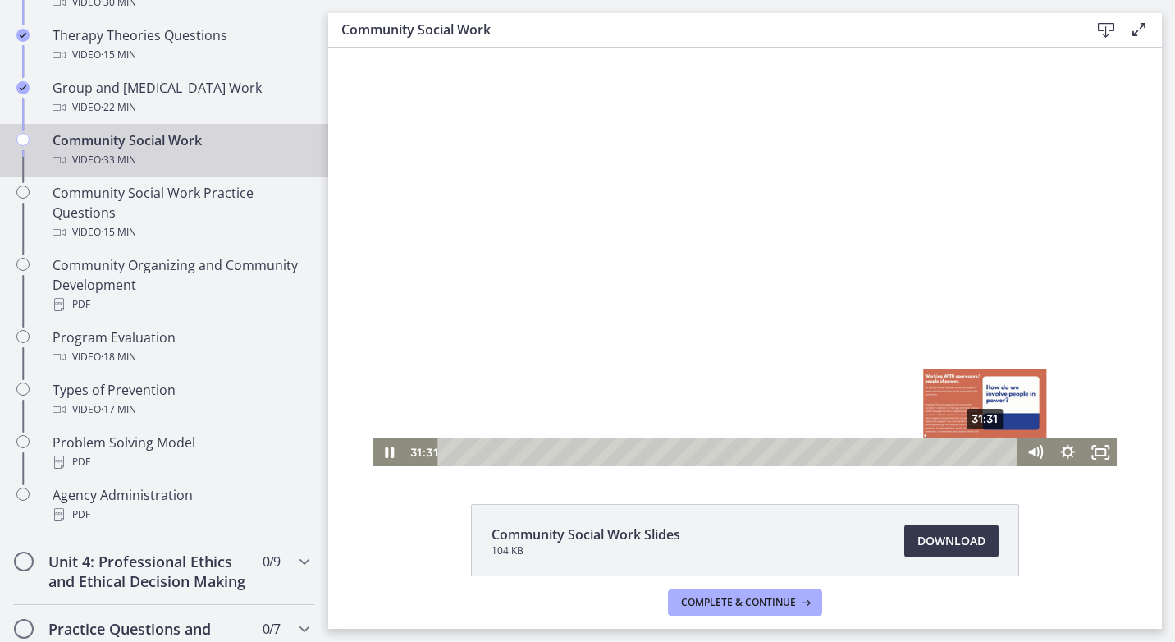
click at [980, 447] on div "31:31" at bounding box center [730, 452] width 560 height 28
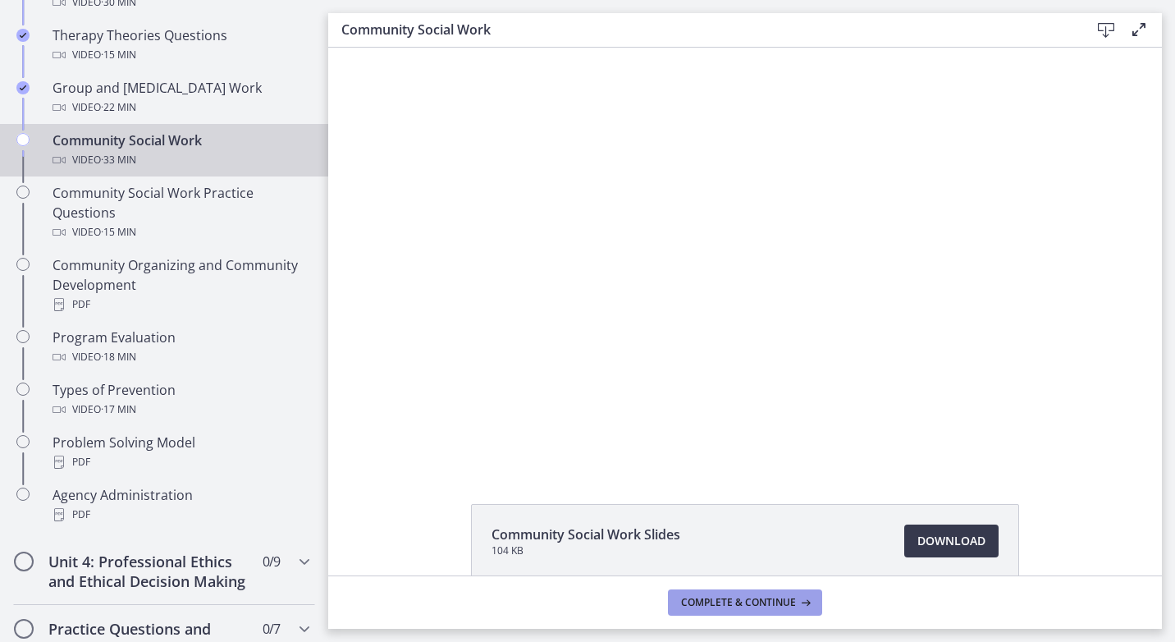
click at [775, 600] on span "Complete & continue" at bounding box center [738, 602] width 115 height 13
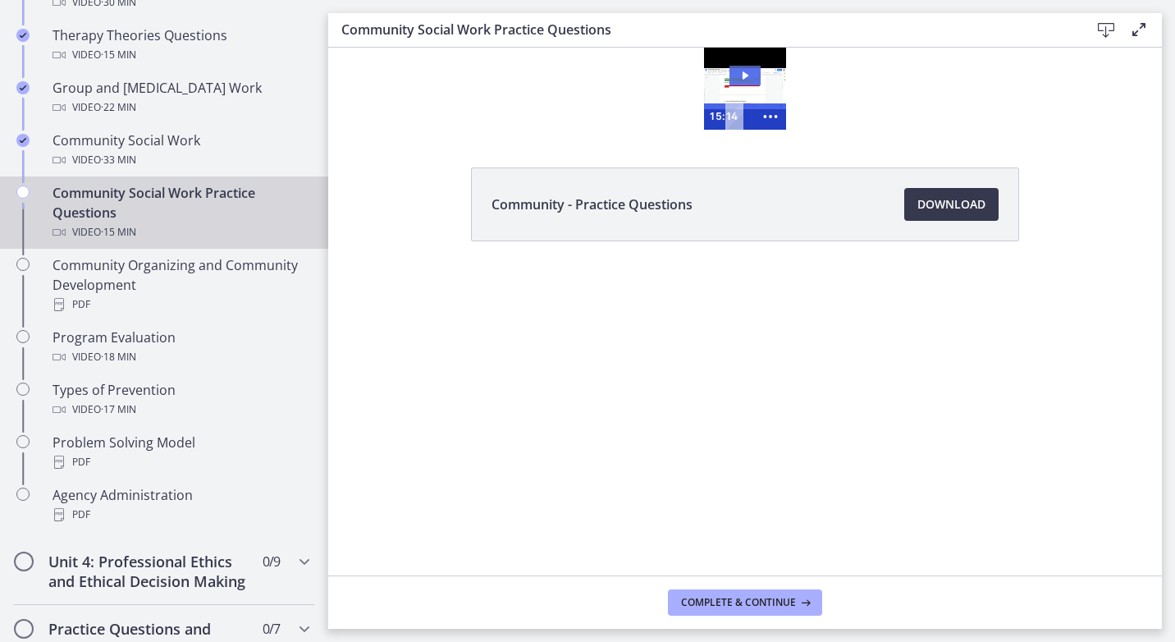
click at [744, 79] on icon "Play Video: cbe5sb9t4o1cl02sigug.mp4" at bounding box center [746, 75] width 6 height 8
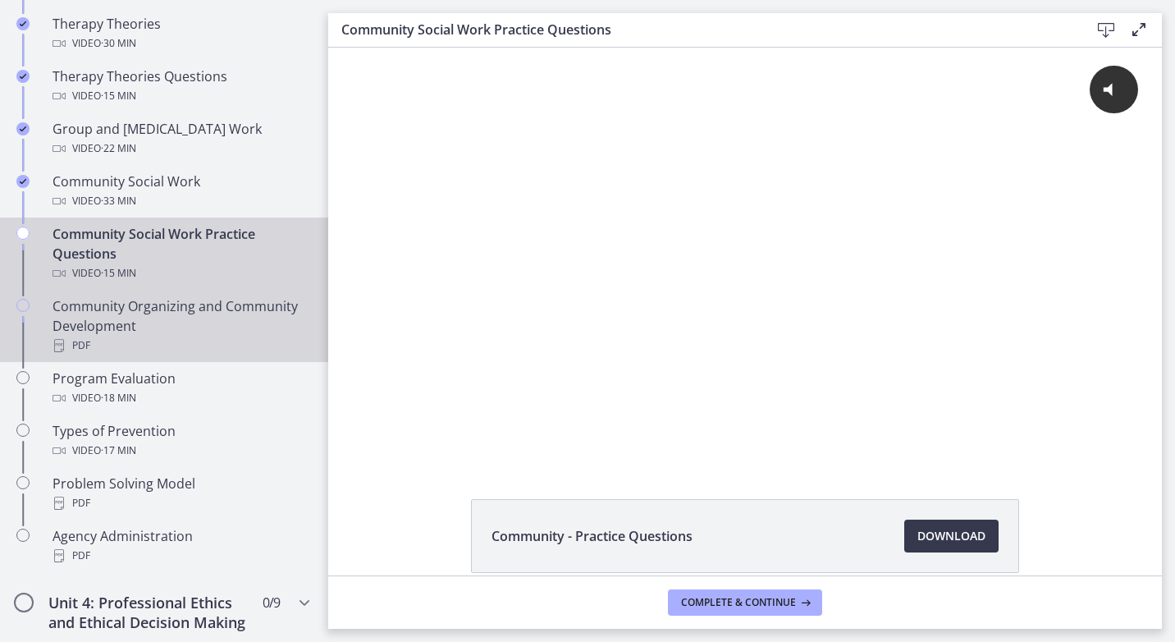
scroll to position [820, 0]
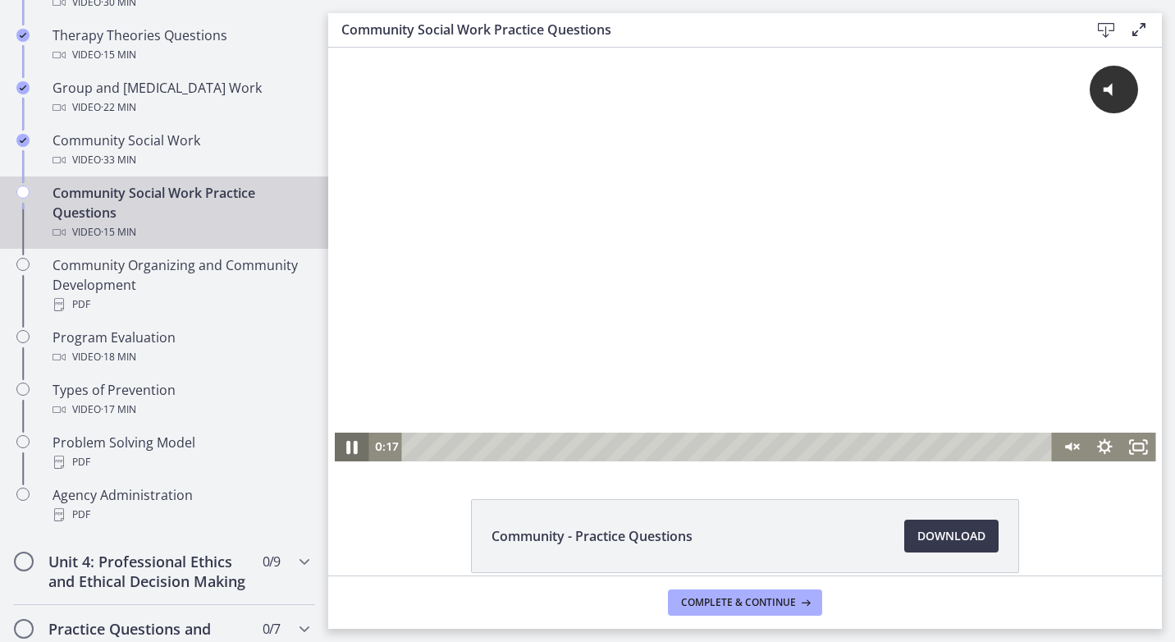
click at [346, 446] on icon "Pause" at bounding box center [351, 447] width 11 height 13
click at [349, 446] on icon "Play Video" at bounding box center [353, 447] width 9 height 12
click at [1065, 444] on icon "Unmute" at bounding box center [1068, 446] width 7 height 8
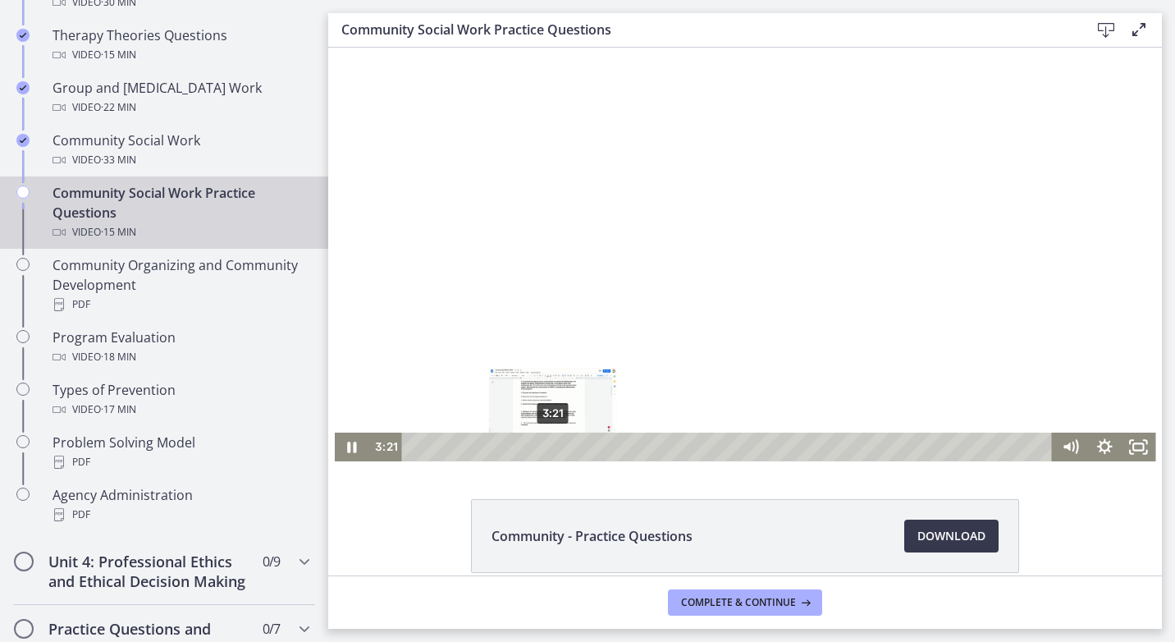
click at [546, 443] on div "3:21" at bounding box center [729, 446] width 630 height 29
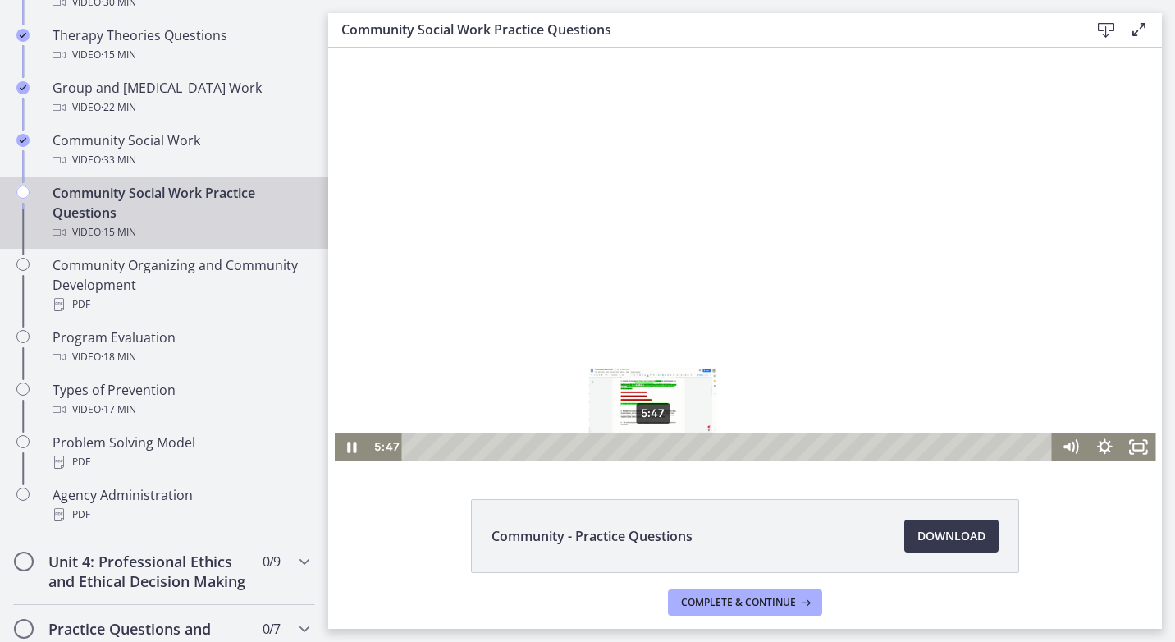
click at [647, 446] on div "5:47" at bounding box center [729, 446] width 630 height 29
click at [338, 446] on icon "Pause" at bounding box center [351, 446] width 41 height 34
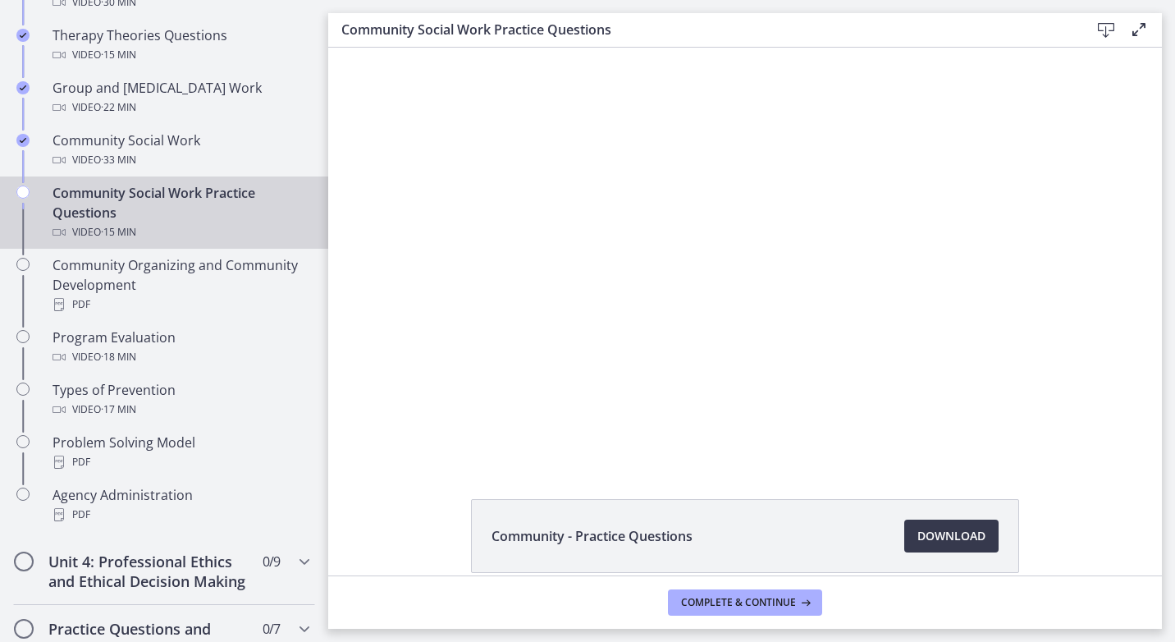
click at [1079, 571] on div "Community - Practice Questions Download Opens in a new window" at bounding box center [745, 575] width 834 height 153
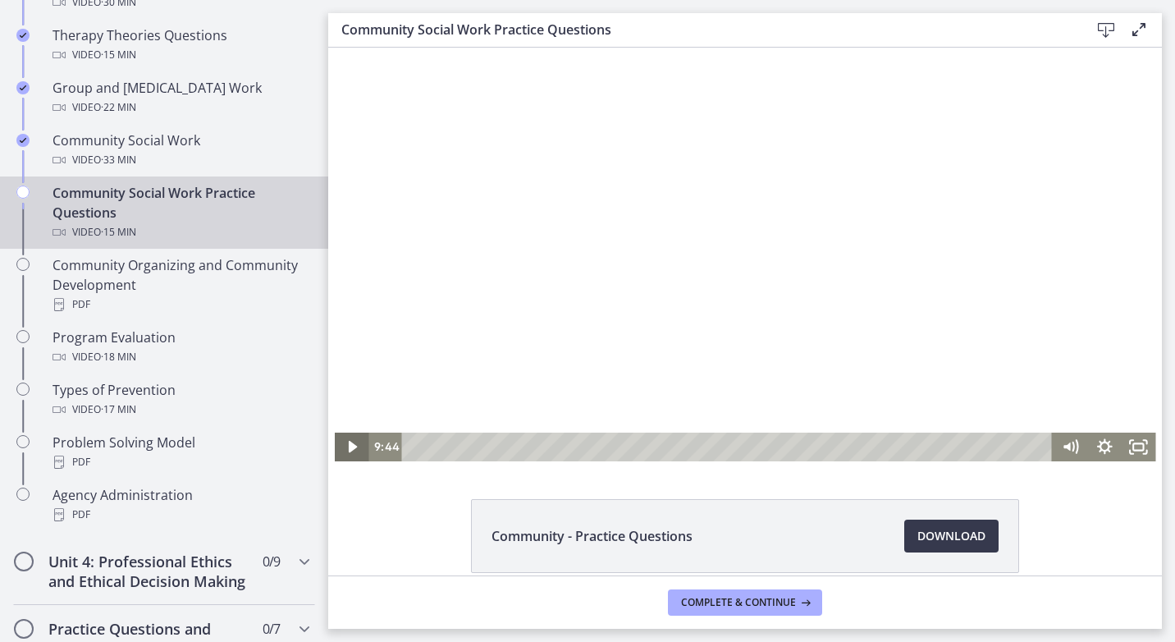
click at [340, 448] on icon "Play Video" at bounding box center [353, 446] width 34 height 29
click at [350, 450] on icon "Pause" at bounding box center [351, 447] width 11 height 13
click at [343, 454] on icon "Play Video" at bounding box center [352, 446] width 41 height 34
click at [854, 447] on div "10:47" at bounding box center [729, 446] width 630 height 29
drag, startPoint x: 336, startPoint y: 450, endPoint x: 666, endPoint y: 517, distance: 337.3
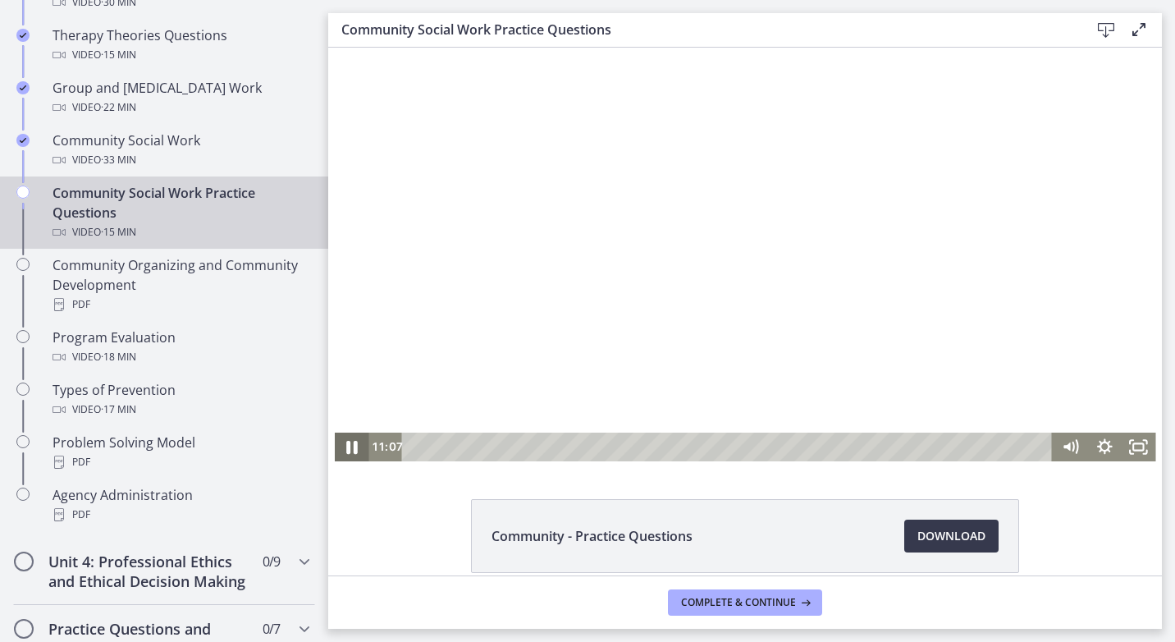
click at [336, 450] on icon "Pause" at bounding box center [351, 446] width 41 height 34
click at [1081, 298] on div at bounding box center [745, 255] width 821 height 414
click at [350, 451] on icon "Pause" at bounding box center [351, 446] width 9 height 11
click at [350, 441] on icon "Play Video" at bounding box center [352, 446] width 41 height 34
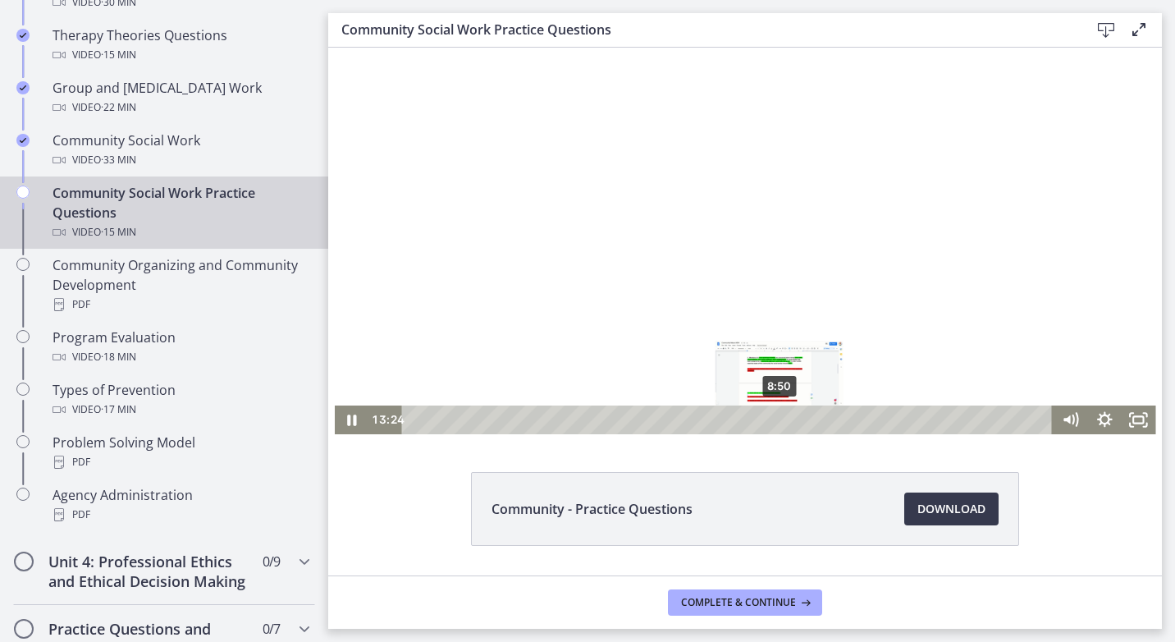
scroll to position [0, 0]
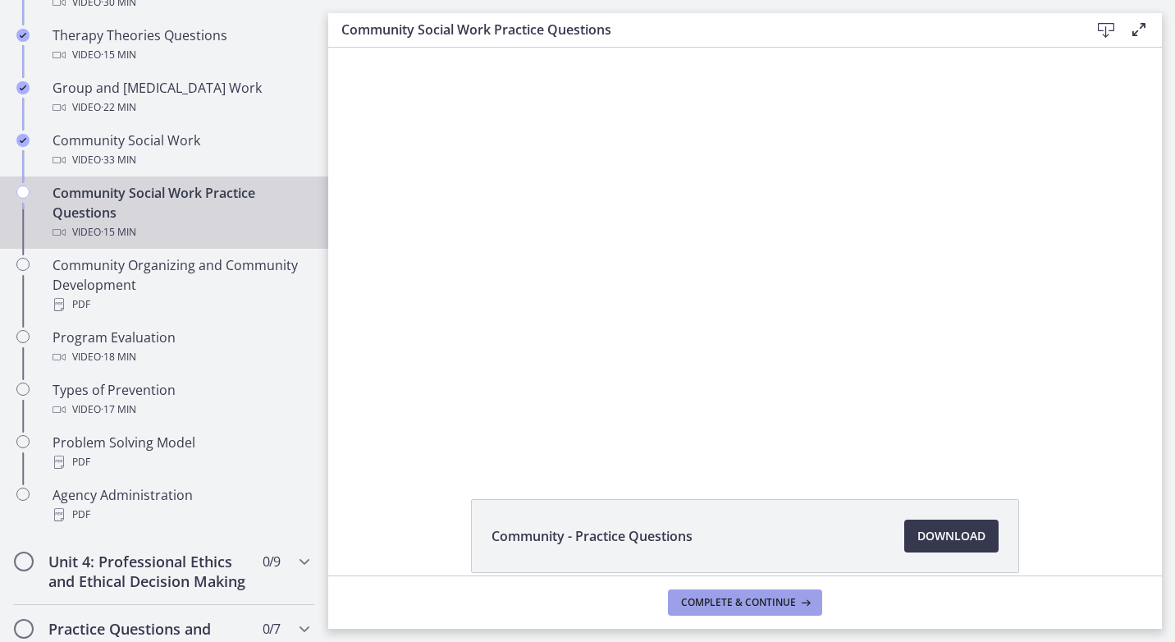
click at [752, 613] on button "Complete & continue" at bounding box center [745, 602] width 154 height 26
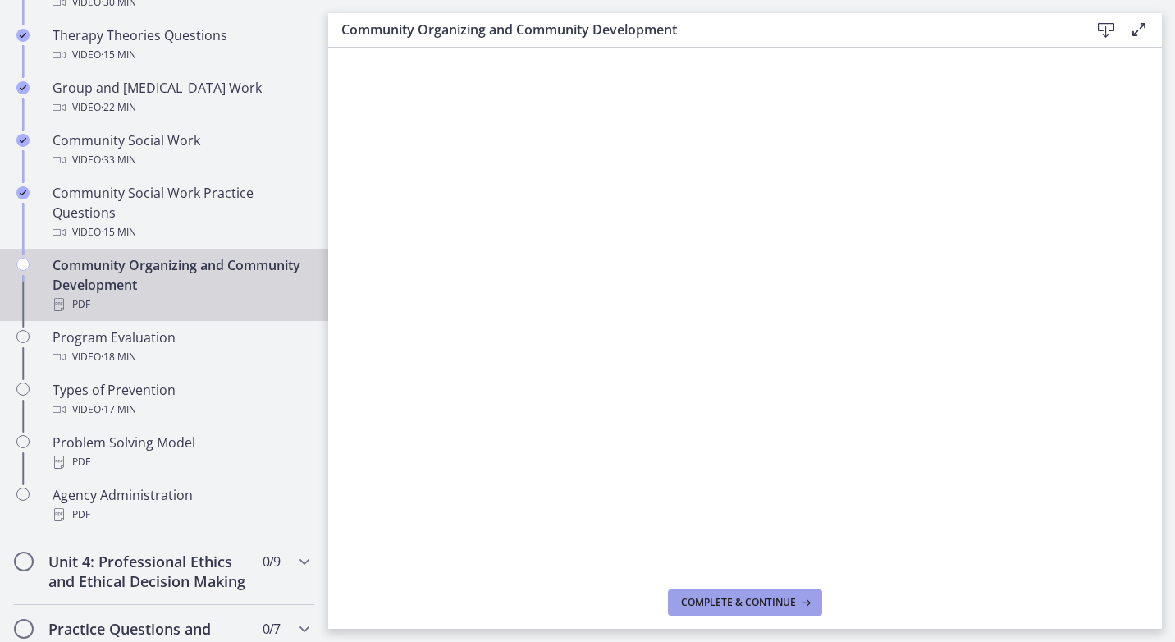
click at [770, 598] on span "Complete & continue" at bounding box center [738, 602] width 115 height 13
